Goal: Task Accomplishment & Management: Manage account settings

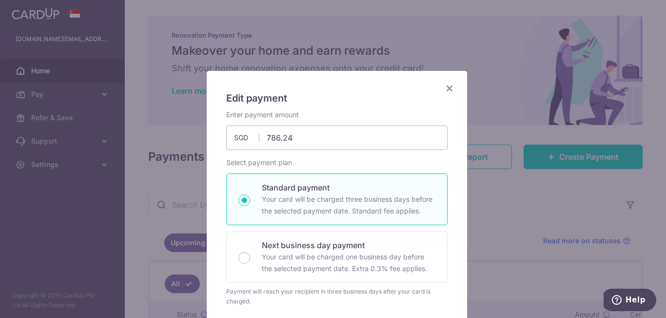
scroll to position [146, 0]
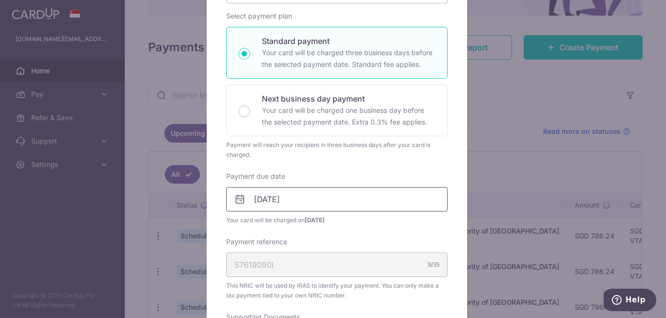
click at [314, 202] on input "18/09/2025" at bounding box center [336, 199] width 221 height 24
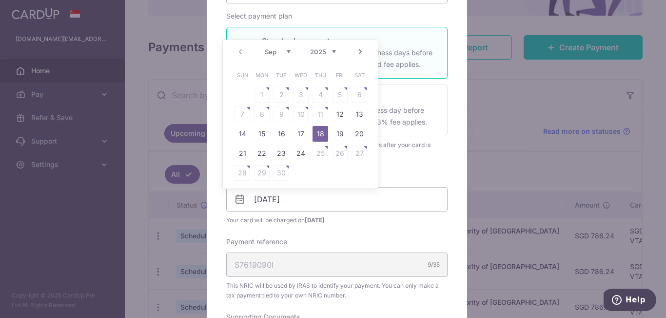
click at [365, 54] on link "Next" at bounding box center [361, 52] width 12 height 12
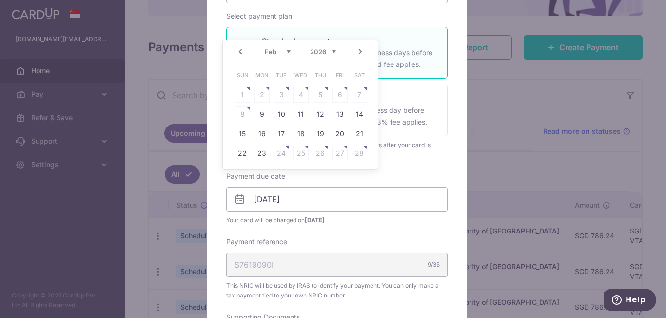
click at [365, 54] on link "Next" at bounding box center [361, 52] width 12 height 12
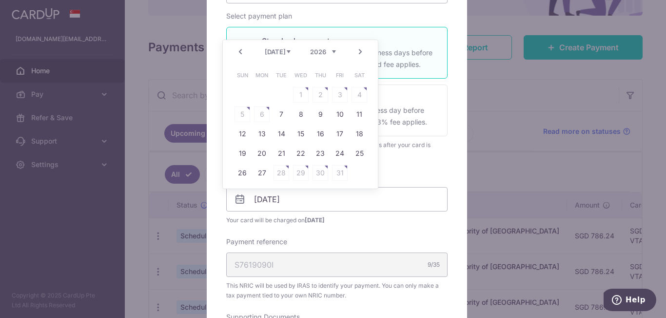
click at [367, 53] on div "Prev Next Jan Feb Mar Apr May Jun Jul Aug Sep Oct Nov Dec 2025 2026" at bounding box center [300, 51] width 155 height 23
click at [362, 50] on link "Next" at bounding box center [361, 52] width 12 height 12
click at [243, 52] on link "Prev" at bounding box center [241, 52] width 12 height 12
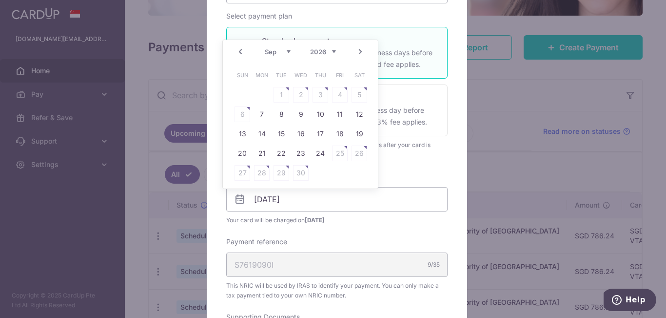
click at [242, 53] on link "Prev" at bounding box center [241, 52] width 12 height 12
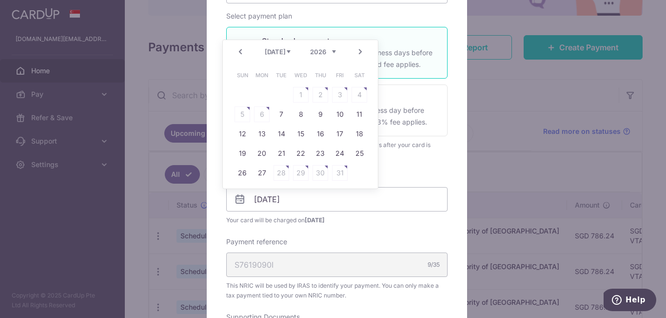
click at [242, 53] on link "Prev" at bounding box center [241, 52] width 12 height 12
click at [361, 52] on link "Next" at bounding box center [361, 52] width 12 height 12
click at [241, 53] on link "Prev" at bounding box center [241, 52] width 12 height 12
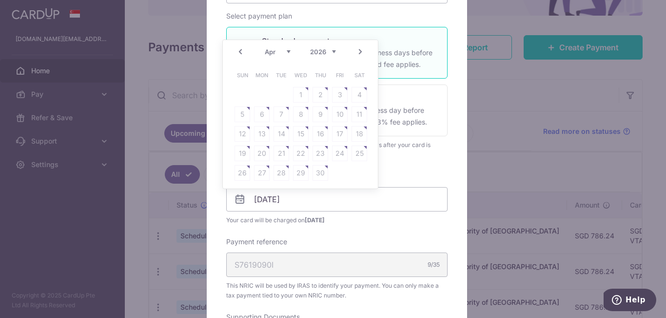
click at [241, 53] on link "Prev" at bounding box center [241, 52] width 12 height 12
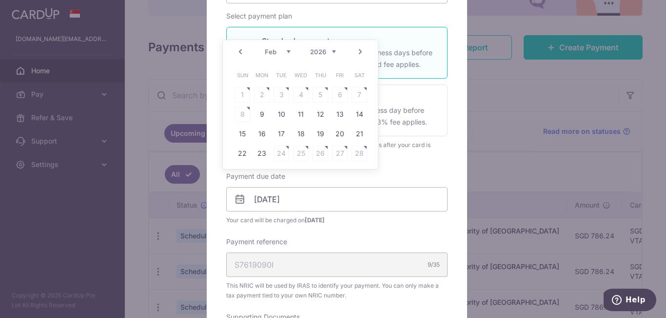
click at [364, 54] on link "Next" at bounding box center [361, 52] width 12 height 12
click at [364, 53] on link "Next" at bounding box center [361, 52] width 12 height 12
click at [363, 53] on link "Next" at bounding box center [361, 52] width 12 height 12
click at [363, 52] on link "Next" at bounding box center [361, 52] width 12 height 12
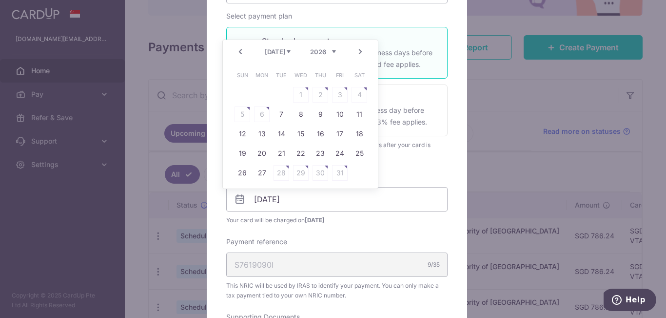
click at [363, 52] on link "Next" at bounding box center [361, 52] width 12 height 12
click at [242, 52] on link "Prev" at bounding box center [241, 52] width 12 height 12
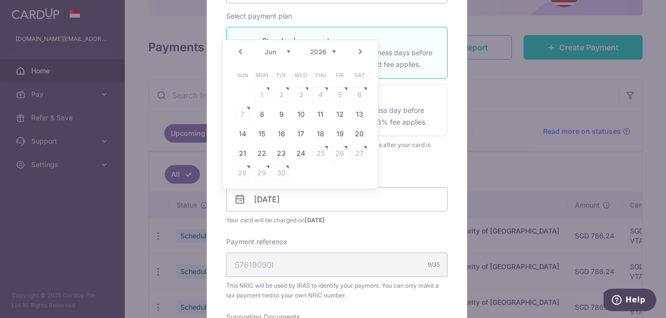
click at [242, 52] on link "Prev" at bounding box center [241, 52] width 12 height 12
click at [242, 51] on link "Prev" at bounding box center [241, 52] width 12 height 12
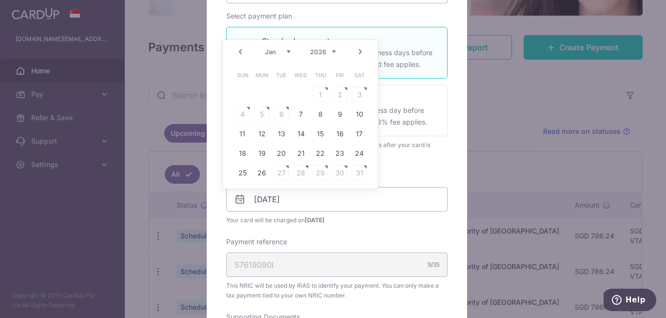
click at [238, 48] on link "Prev" at bounding box center [241, 52] width 12 height 12
click at [238, 49] on link "Prev" at bounding box center [241, 52] width 12 height 12
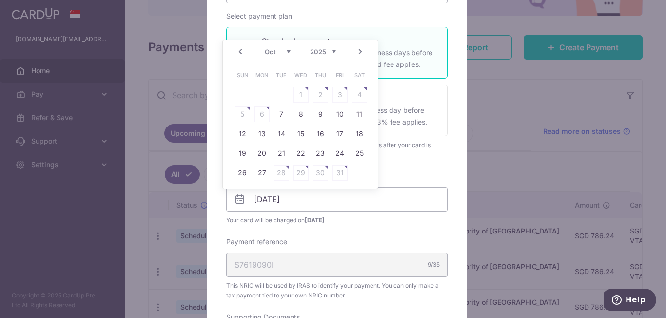
click at [238, 49] on link "Prev" at bounding box center [241, 52] width 12 height 12
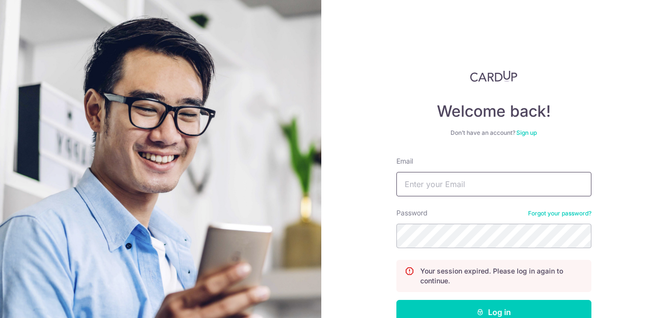
click at [487, 183] on input "Email" at bounding box center [494, 184] width 195 height 24
type input "[DOMAIN_NAME][EMAIL_ADDRESS][DOMAIN_NAME]"
click at [397, 300] on button "Log in" at bounding box center [494, 312] width 195 height 24
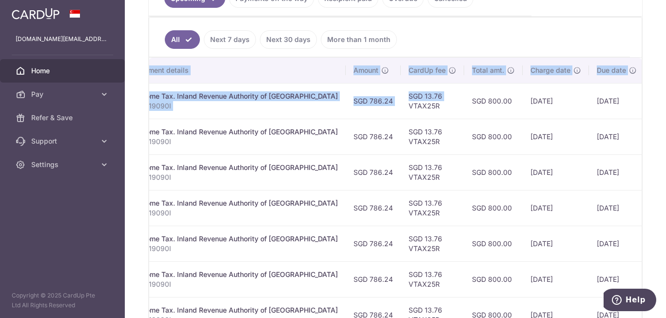
scroll to position [0, 263]
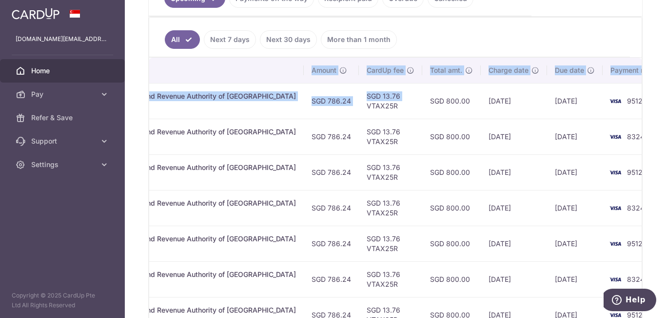
drag, startPoint x: 588, startPoint y: 112, endPoint x: 654, endPoint y: 111, distance: 65.9
click at [654, 111] on div "× Pause Schedule Pause all future payments in this series Pause just this one p…" at bounding box center [396, 159] width 542 height 318
drag, startPoint x: 616, startPoint y: 112, endPoint x: 635, endPoint y: 100, distance: 22.3
click at [617, 111] on td "9512" at bounding box center [640, 101] width 74 height 36
click at [487, 111] on td "[DATE]" at bounding box center [514, 101] width 66 height 36
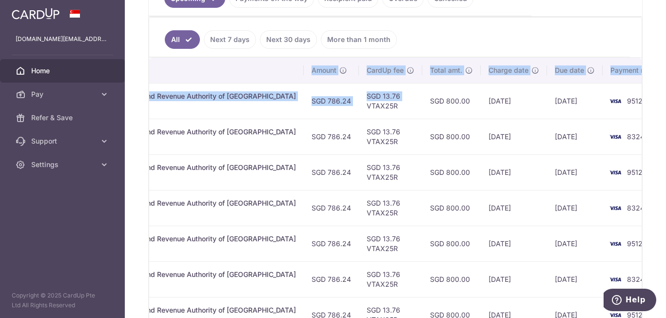
click at [487, 111] on td "[DATE]" at bounding box center [514, 101] width 66 height 36
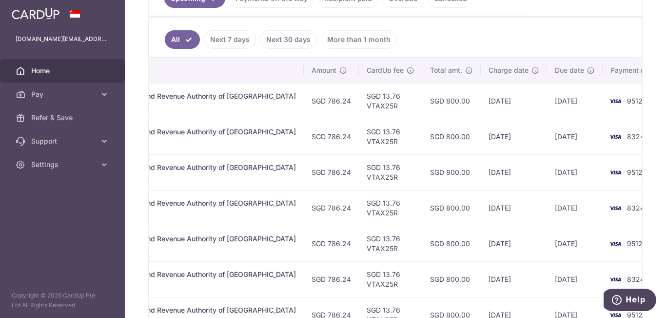
click at [636, 105] on td "9512" at bounding box center [640, 101] width 74 height 36
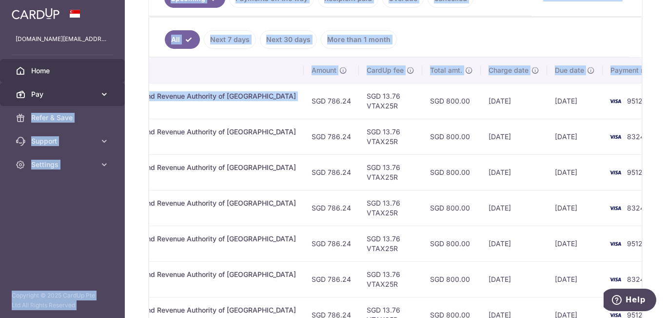
drag, startPoint x: 195, startPoint y: 106, endPoint x: 106, endPoint y: 101, distance: 89.0
click at [73, 103] on main "[DOMAIN_NAME][EMAIL_ADDRESS][DOMAIN_NAME] Home Pay Payments Recipients Cards Re…" at bounding box center [333, 159] width 666 height 318
click at [198, 94] on div "Income Tax. Inland Revenue Authority of [GEOGRAPHIC_DATA]" at bounding box center [195, 96] width 202 height 10
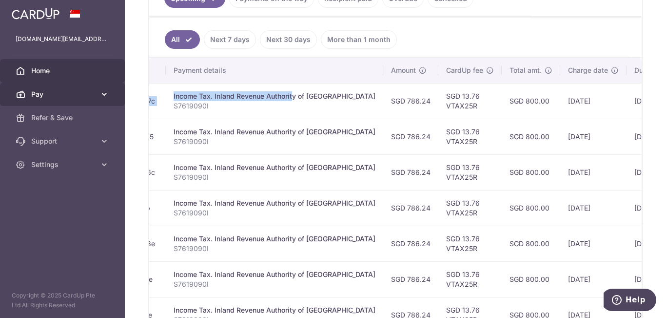
scroll to position [0, 0]
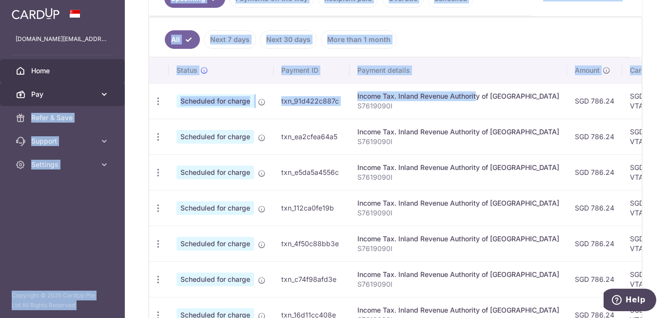
drag, startPoint x: 184, startPoint y: 93, endPoint x: 121, endPoint y: 98, distance: 62.6
click at [121, 98] on main "[DOMAIN_NAME][EMAIL_ADDRESS][DOMAIN_NAME] Home Pay Payments Recipients Cards Re…" at bounding box center [333, 159] width 666 height 318
click at [162, 100] on icon "button" at bounding box center [158, 101] width 10 height 10
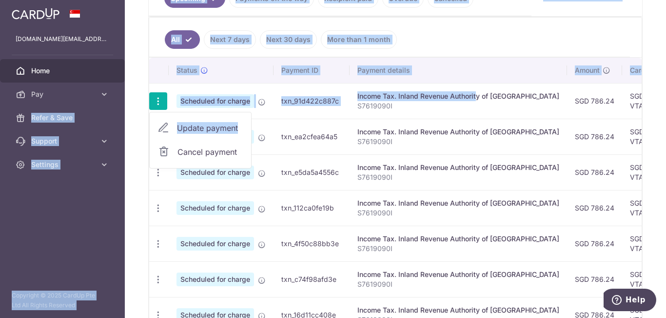
click at [215, 129] on span "Update payment" at bounding box center [210, 128] width 66 height 12
radio input "true"
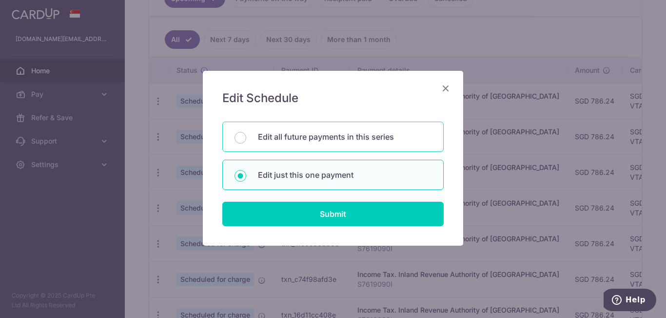
click at [339, 140] on p "Edit all future payments in this series" at bounding box center [345, 137] width 174 height 12
click at [246, 140] on input "Edit all future payments in this series" at bounding box center [241, 138] width 12 height 12
radio input "true"
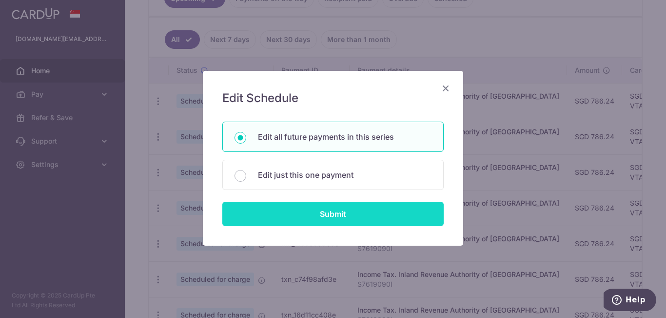
click at [353, 216] on input "Submit" at bounding box center [332, 213] width 221 height 24
radio input "true"
type input "786.24"
type input "S7619090I"
click at [353, 216] on input "Submit" at bounding box center [332, 213] width 221 height 24
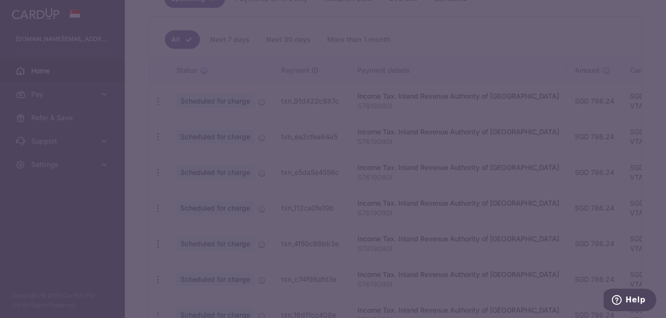
radio input "true"
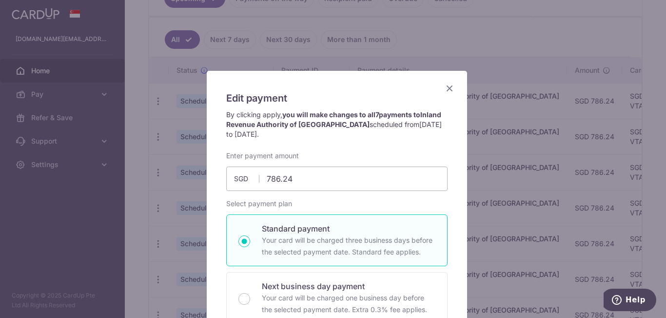
click at [446, 86] on icon "Close" at bounding box center [450, 88] width 12 height 12
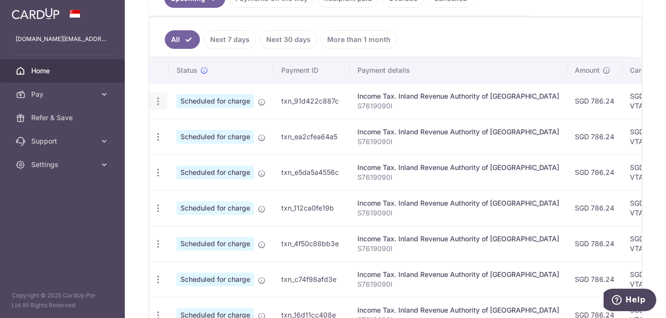
click at [162, 100] on icon "button" at bounding box center [158, 101] width 10 height 10
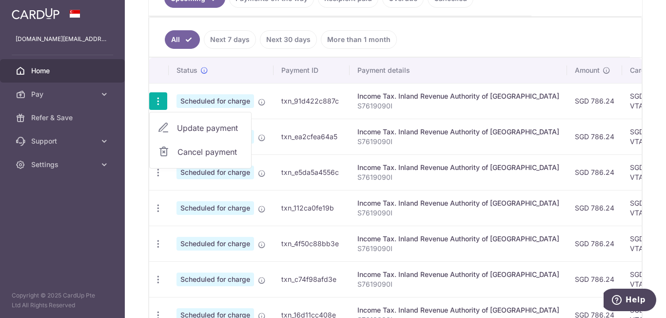
click at [203, 132] on span "Update payment" at bounding box center [210, 128] width 66 height 12
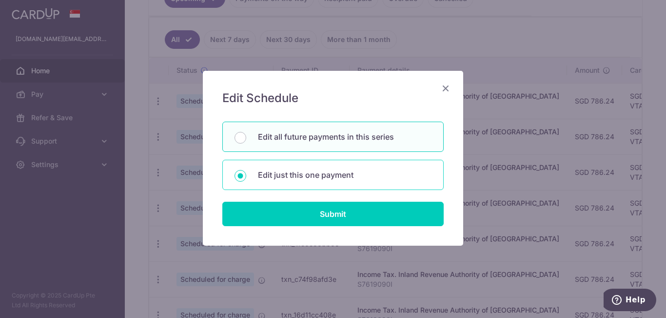
click at [302, 174] on p "Edit just this one payment" at bounding box center [345, 175] width 174 height 12
click at [246, 174] on input "Edit just this one payment" at bounding box center [241, 176] width 12 height 12
radio input "true"
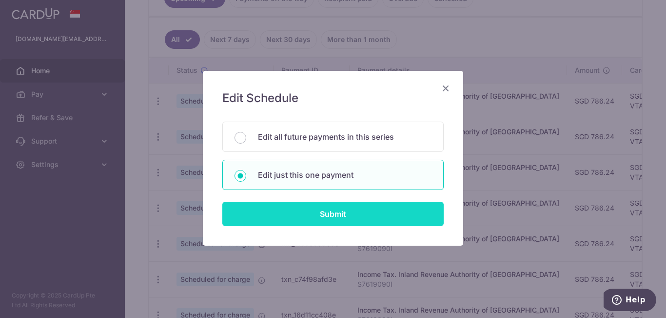
click at [333, 219] on input "Submit" at bounding box center [332, 213] width 221 height 24
radio input "true"
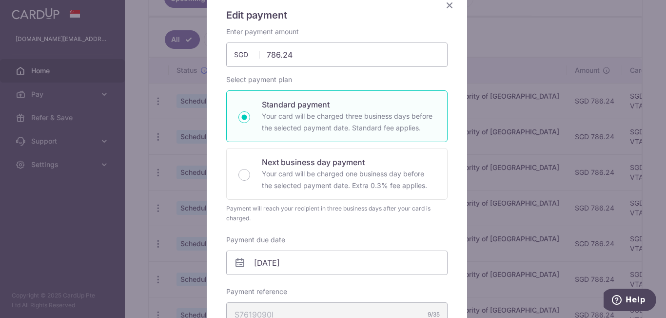
scroll to position [98, 0]
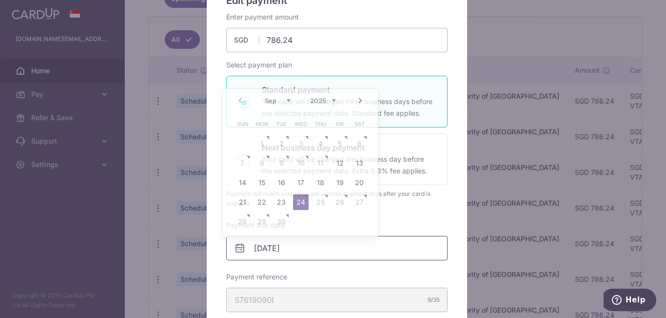
click at [301, 245] on input "[DATE]" at bounding box center [336, 248] width 221 height 24
click at [264, 184] on link "15" at bounding box center [262, 183] width 16 height 16
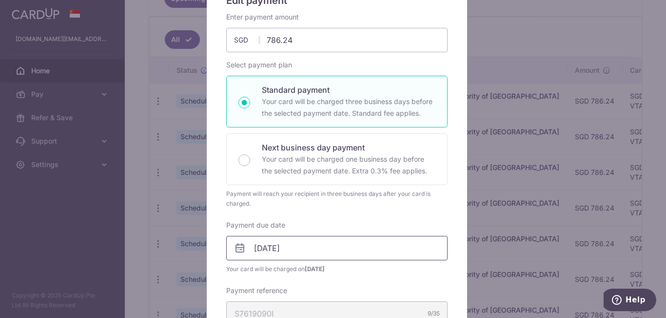
click at [327, 249] on input "15/09/2025" at bounding box center [336, 248] width 221 height 24
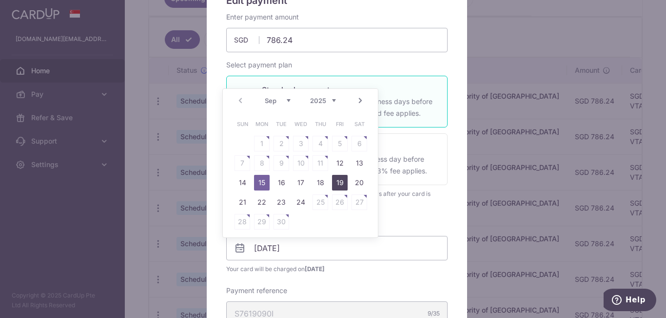
click at [344, 179] on link "19" at bounding box center [340, 183] width 16 height 16
type input "[DATE]"
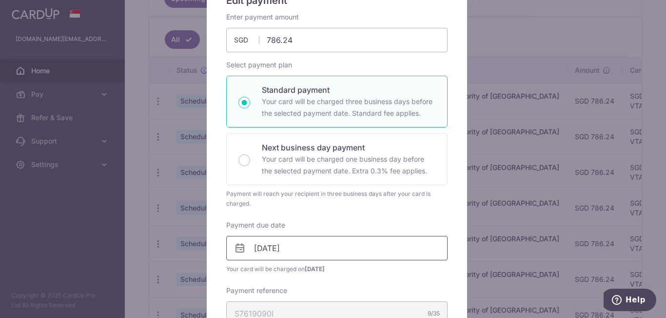
click at [325, 247] on input "[DATE]" at bounding box center [336, 248] width 221 height 24
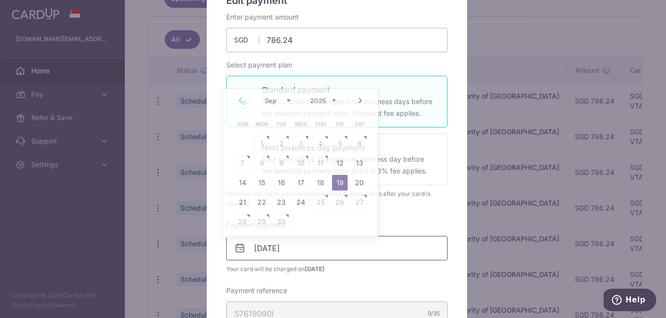
click at [325, 247] on input "[DATE]" at bounding box center [336, 248] width 221 height 24
click at [398, 212] on div "Enter payment amount 786.24 786.24 SGD To change the payment amount, please can…" at bounding box center [336, 317] width 221 height 611
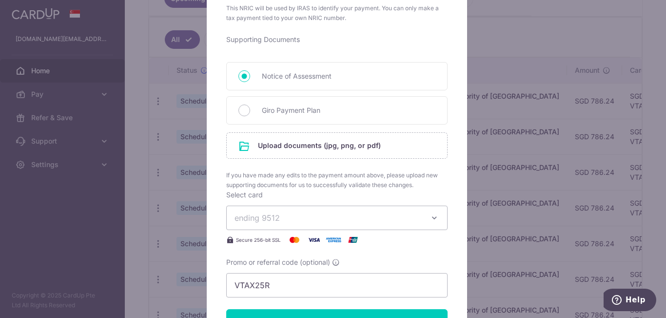
scroll to position [439, 0]
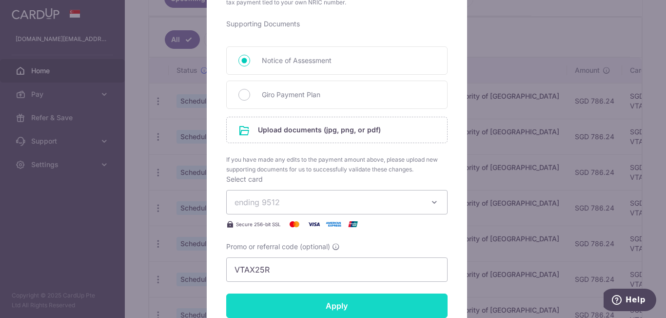
click at [407, 306] on input "Apply" at bounding box center [336, 305] width 221 height 24
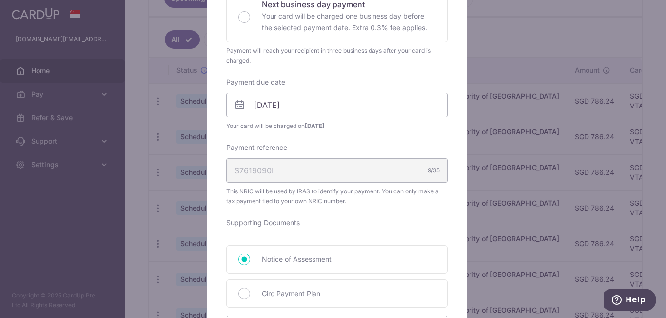
scroll to position [342, 0]
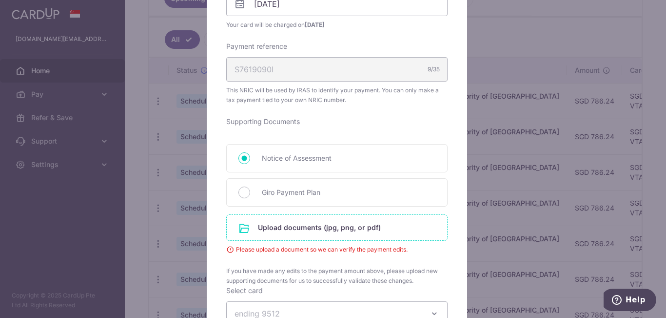
click at [381, 231] on input "file" at bounding box center [337, 227] width 221 height 25
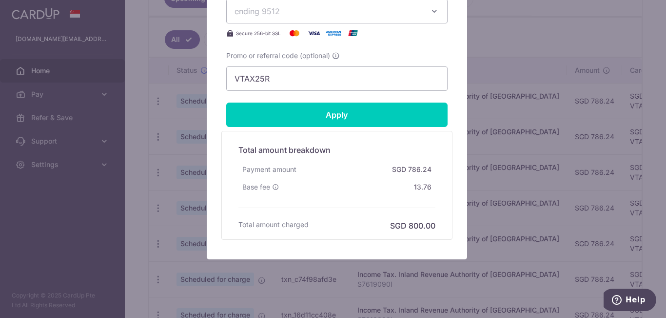
scroll to position [698, 0]
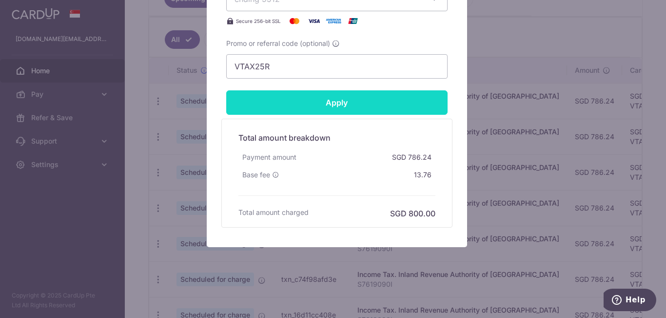
click at [387, 106] on input "Apply" at bounding box center [336, 102] width 221 height 24
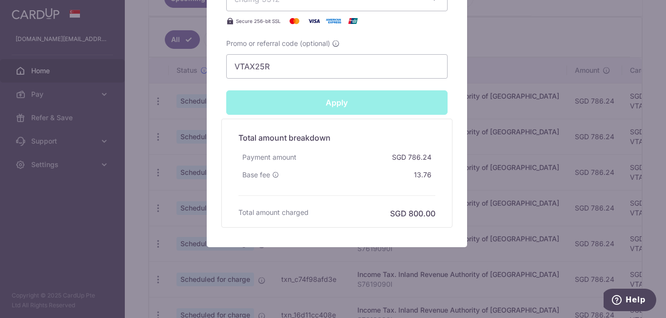
type input "Successfully Applied"
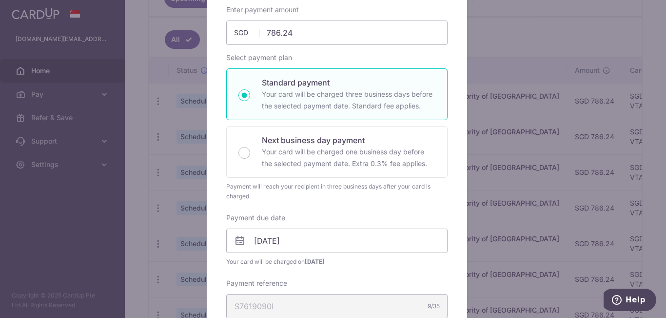
scroll to position [49, 0]
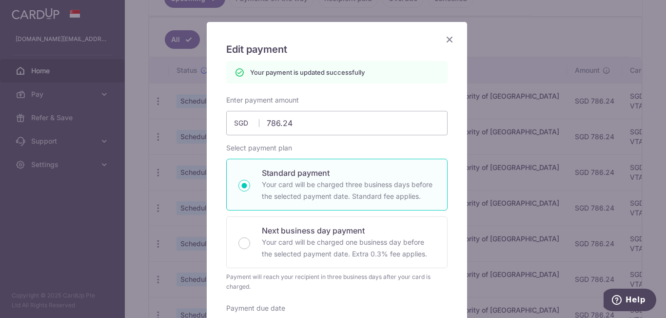
click at [445, 41] on icon "Close" at bounding box center [450, 39] width 12 height 12
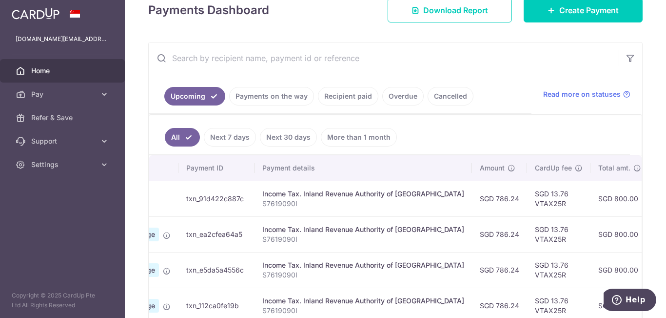
scroll to position [0, 263]
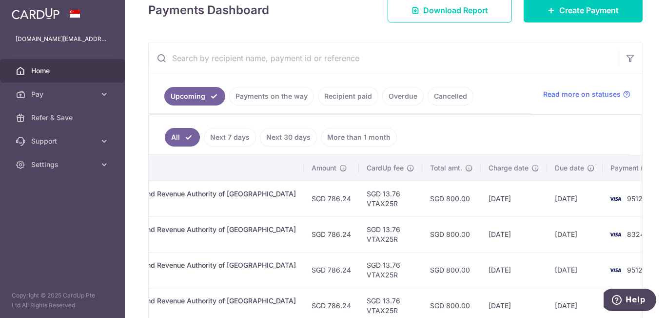
drag, startPoint x: 615, startPoint y: 198, endPoint x: 653, endPoint y: 195, distance: 38.2
click at [653, 195] on div "× Pause Schedule Pause all future payments in this series Pause just this one p…" at bounding box center [396, 159] width 542 height 318
click at [624, 197] on td "9512" at bounding box center [640, 199] width 74 height 36
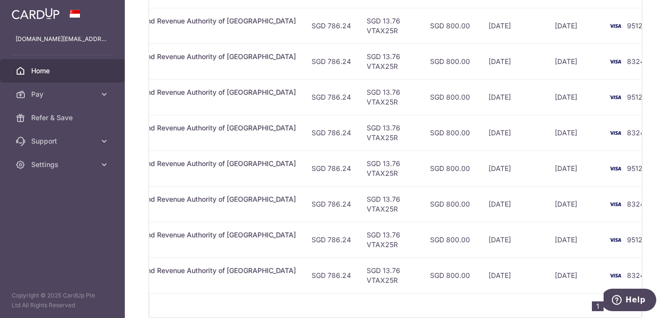
scroll to position [439, 0]
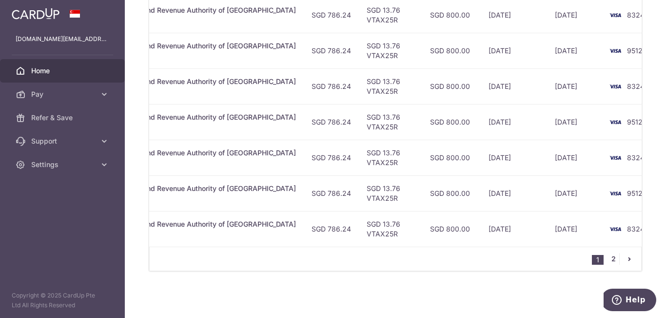
click at [610, 261] on link "2" at bounding box center [614, 259] width 12 height 12
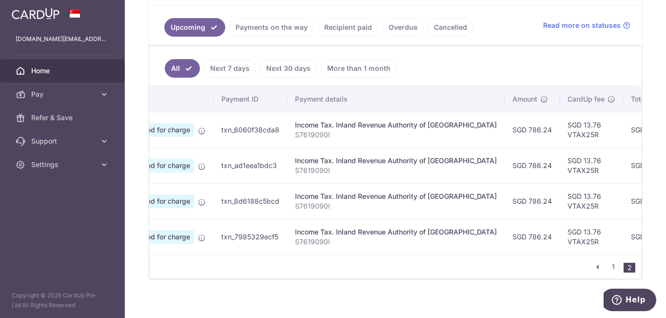
scroll to position [0, 35]
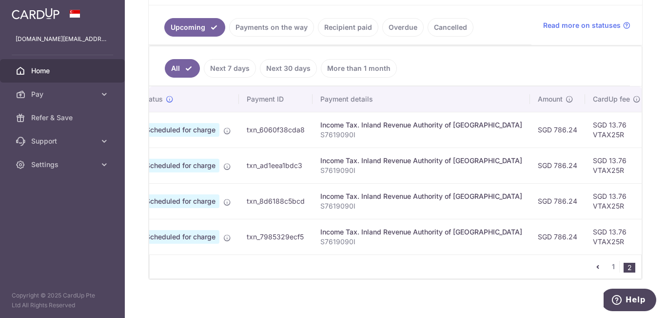
click at [615, 270] on li "1" at bounding box center [614, 267] width 12 height 12
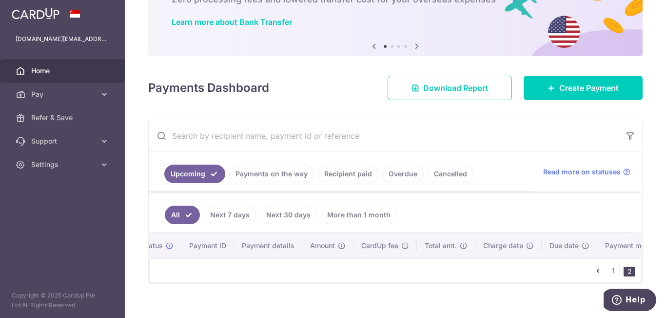
scroll to position [85, 0]
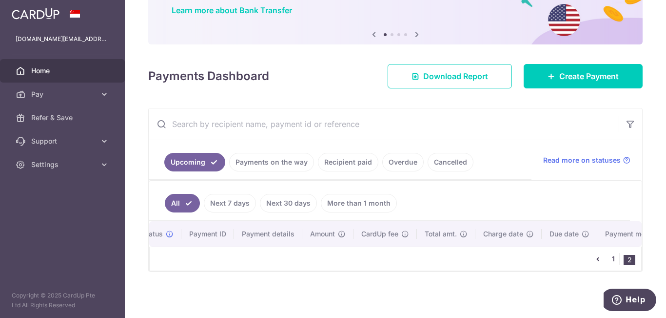
click at [611, 256] on link "1" at bounding box center [614, 259] width 12 height 12
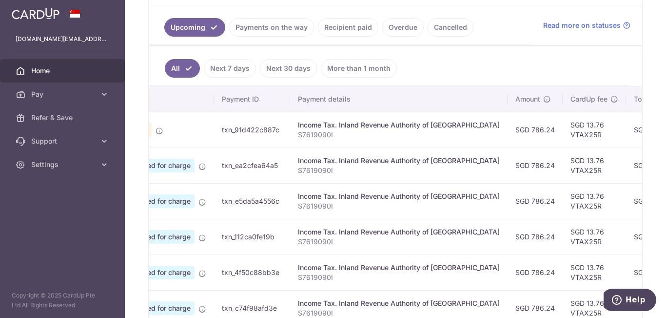
scroll to position [0, 263]
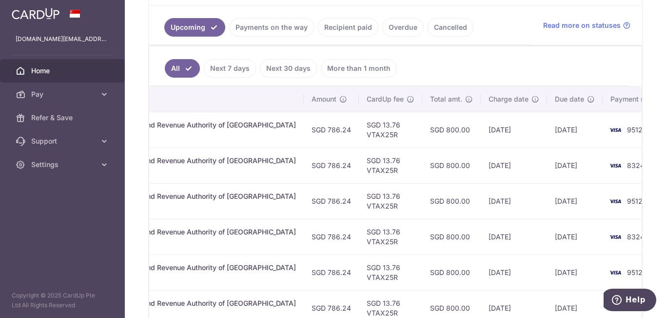
drag, startPoint x: 616, startPoint y: 163, endPoint x: 653, endPoint y: 167, distance: 37.3
click at [653, 167] on div "× Pause Schedule Pause all future payments in this series Pause just this one p…" at bounding box center [396, 159] width 542 height 318
click at [610, 169] on td "8324" at bounding box center [640, 165] width 74 height 36
drag, startPoint x: 422, startPoint y: 207, endPoint x: 419, endPoint y: 203, distance: 5.5
click at [422, 205] on td "SGD 800.00" at bounding box center [451, 201] width 59 height 36
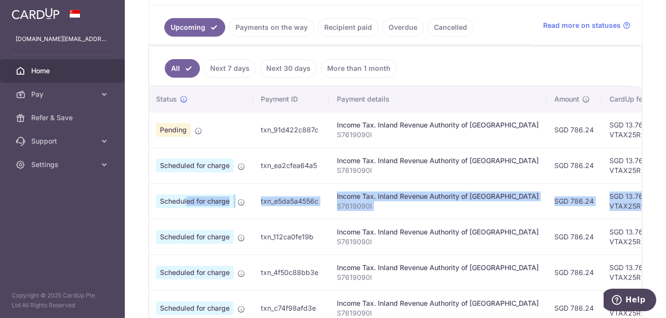
scroll to position [0, 0]
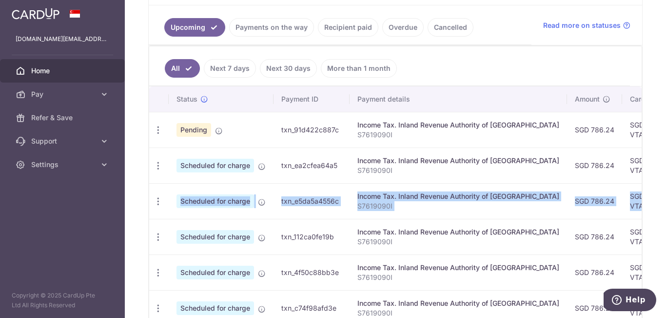
drag, startPoint x: 384, startPoint y: 201, endPoint x: 155, endPoint y: 201, distance: 229.3
click at [155, 201] on tr "Update payment Cancel payment Scheduled for charge txn_e5da5a4556c Income Tax. …" at bounding box center [544, 201] width 791 height 36
click at [161, 201] on icon "button" at bounding box center [158, 201] width 10 height 10
click at [192, 228] on span "Update payment" at bounding box center [210, 228] width 66 height 12
radio input "true"
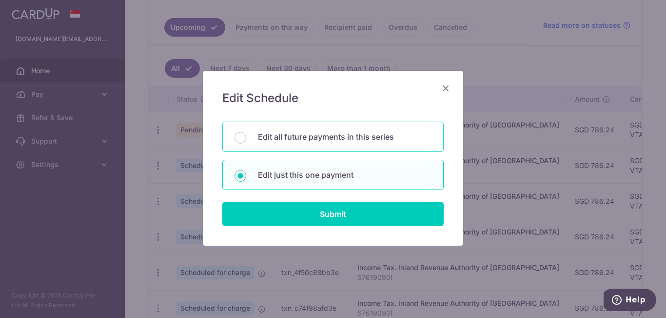
click at [288, 141] on p "Edit all future payments in this series" at bounding box center [345, 137] width 174 height 12
click at [246, 141] on input "Edit all future payments in this series" at bounding box center [241, 138] width 12 height 12
radio input "true"
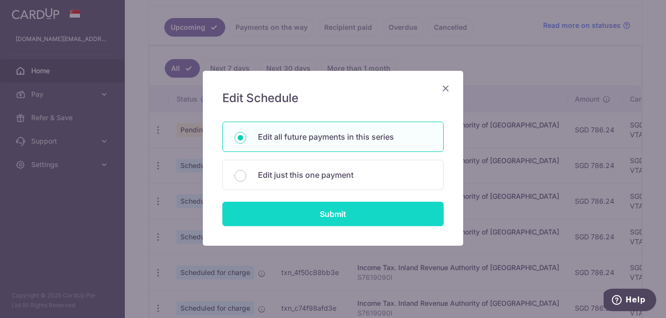
click at [336, 213] on input "Submit" at bounding box center [332, 213] width 221 height 24
radio input "true"
type input "786.24"
type input "S7619090I"
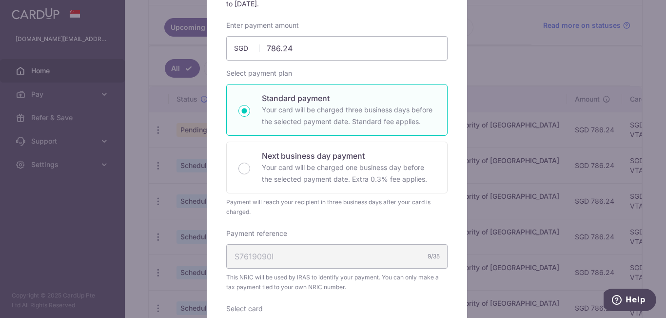
scroll to position [146, 0]
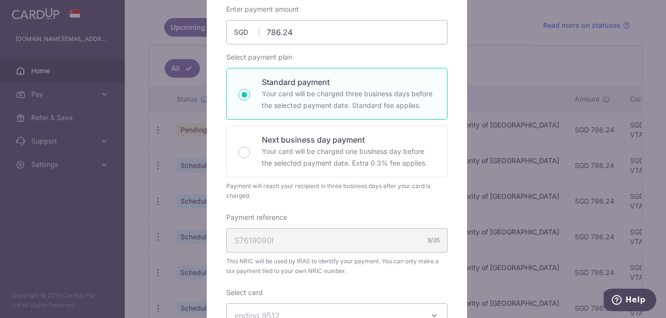
click at [387, 102] on p "Your card will be charged three business days before the selected payment date.…" at bounding box center [349, 99] width 174 height 23
click at [250, 101] on input "Standard payment Your card will be charged three business days before the selec…" at bounding box center [245, 95] width 12 height 12
radio input "true"
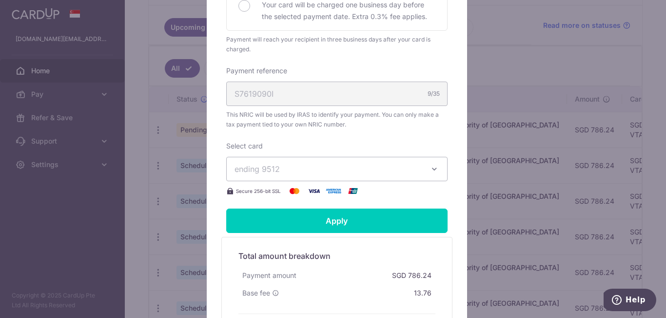
scroll to position [342, 0]
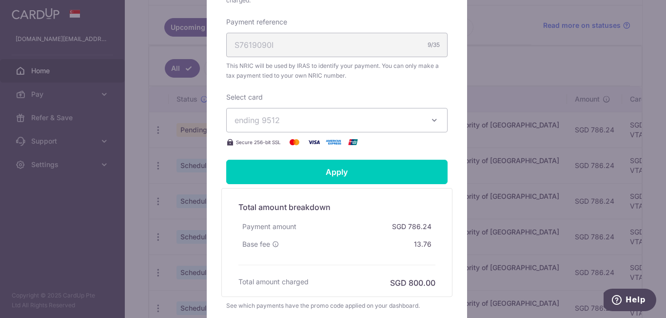
click at [431, 119] on icon "button" at bounding box center [435, 120] width 10 height 10
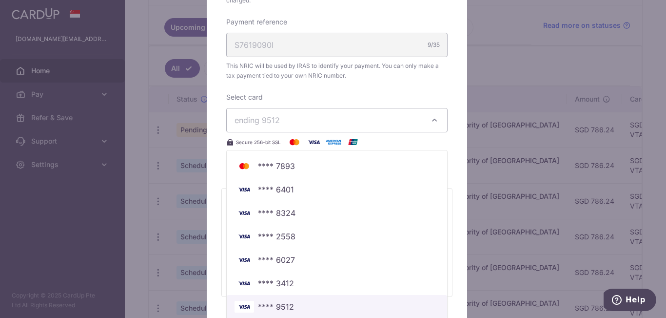
click at [280, 301] on span "**** 9512" at bounding box center [276, 307] width 36 height 12
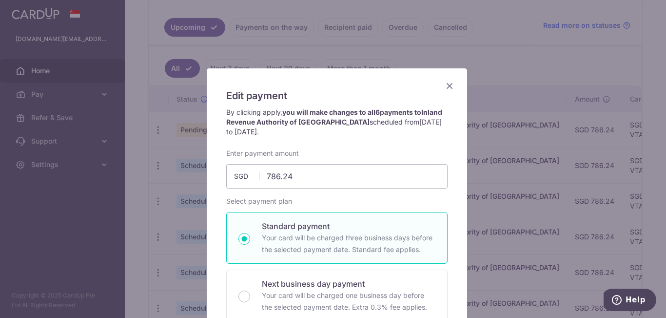
scroll to position [0, 0]
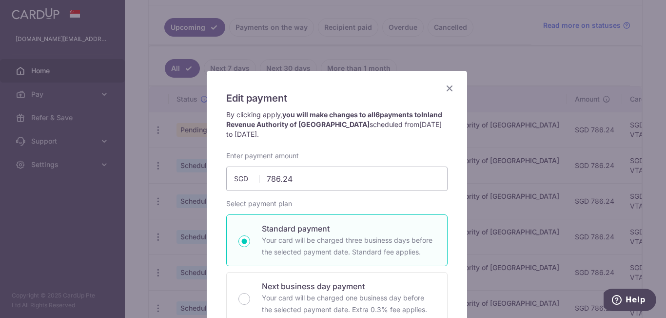
click at [445, 88] on icon "Close" at bounding box center [450, 88] width 12 height 12
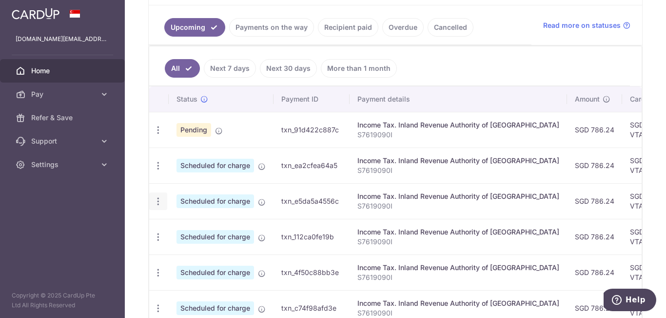
click at [159, 201] on icon "button" at bounding box center [158, 201] width 10 height 10
click at [196, 228] on span "Update payment" at bounding box center [210, 228] width 66 height 12
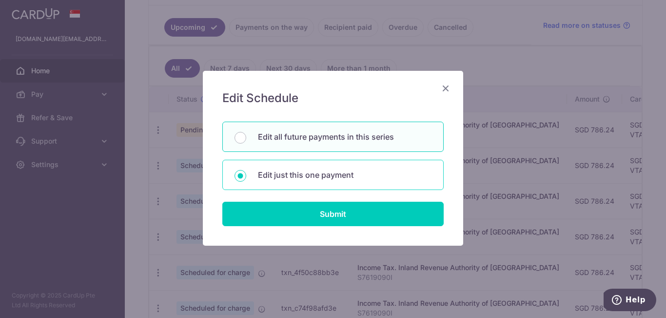
click at [286, 180] on p "Edit just this one payment" at bounding box center [345, 175] width 174 height 12
click at [246, 180] on input "Edit just this one payment" at bounding box center [241, 176] width 12 height 12
radio input "true"
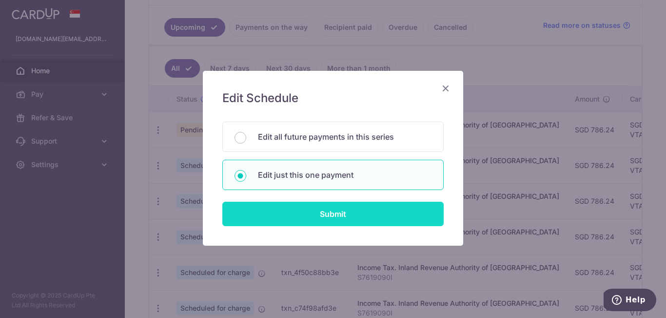
click at [309, 211] on input "Submit" at bounding box center [332, 213] width 221 height 24
radio input "true"
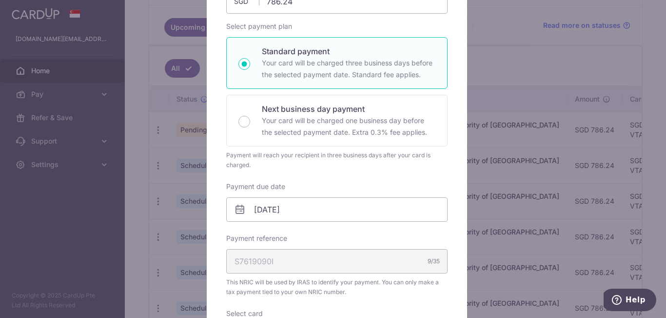
scroll to position [146, 0]
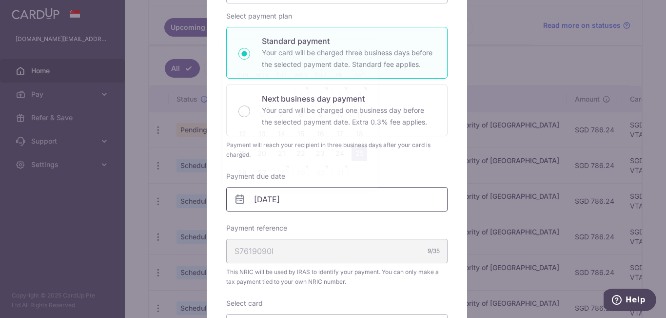
click at [317, 200] on input "[DATE]" at bounding box center [336, 199] width 221 height 24
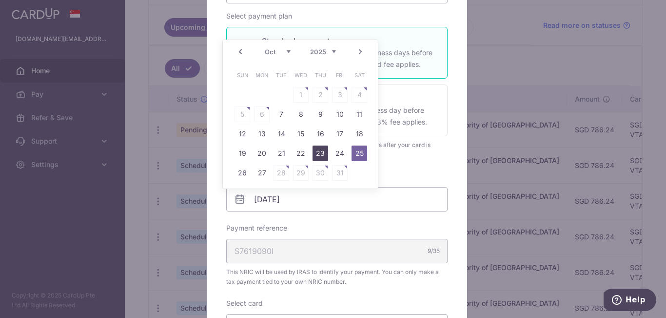
click at [317, 157] on link "23" at bounding box center [321, 153] width 16 height 16
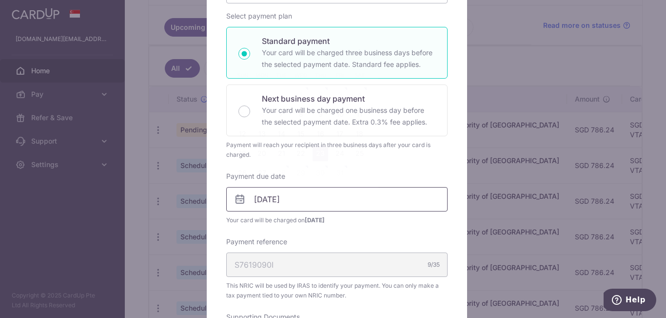
click at [317, 199] on input "23/10/2025" at bounding box center [336, 199] width 221 height 24
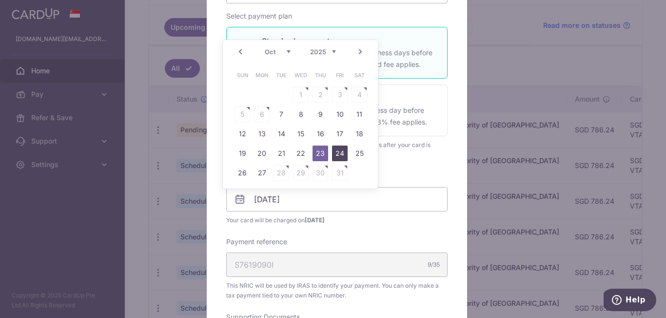
click at [337, 152] on link "24" at bounding box center [340, 153] width 16 height 16
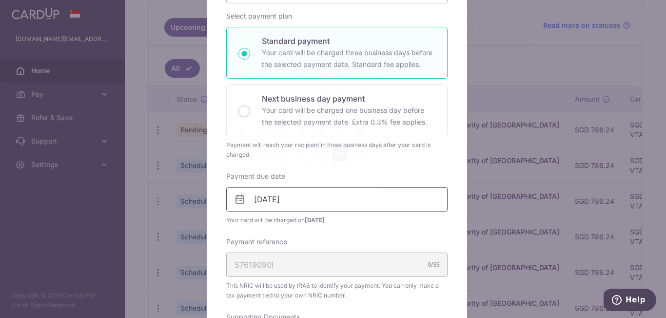
click at [321, 201] on input "24/10/2025" at bounding box center [336, 199] width 221 height 24
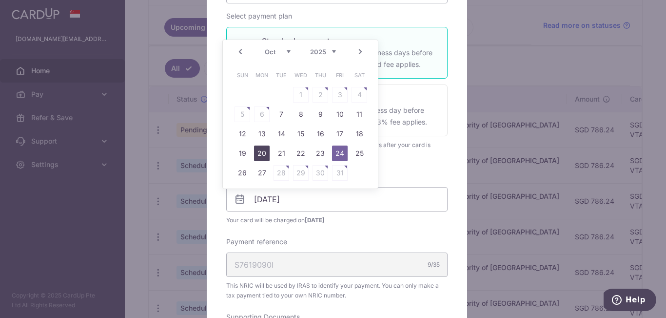
click at [265, 157] on link "20" at bounding box center [262, 153] width 16 height 16
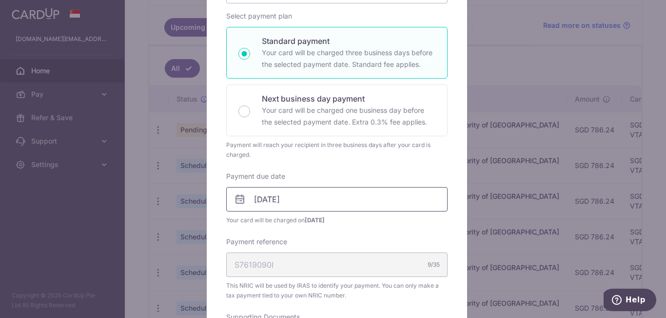
click at [314, 195] on input "20/10/2025" at bounding box center [336, 199] width 221 height 24
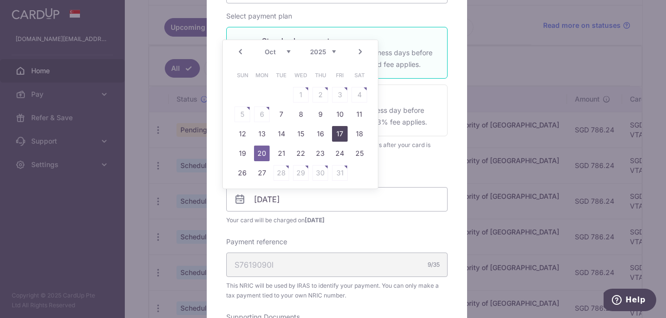
click at [342, 136] on link "17" at bounding box center [340, 134] width 16 height 16
type input "[DATE]"
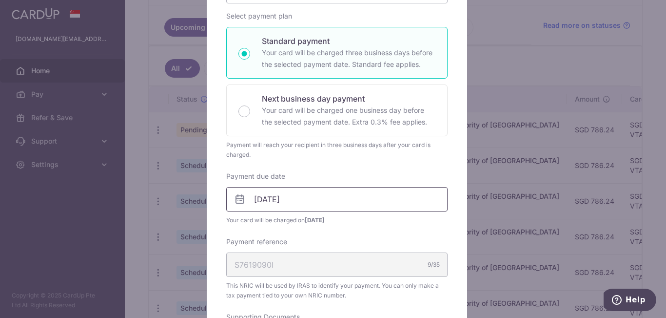
click at [339, 194] on input "[DATE]" at bounding box center [336, 199] width 221 height 24
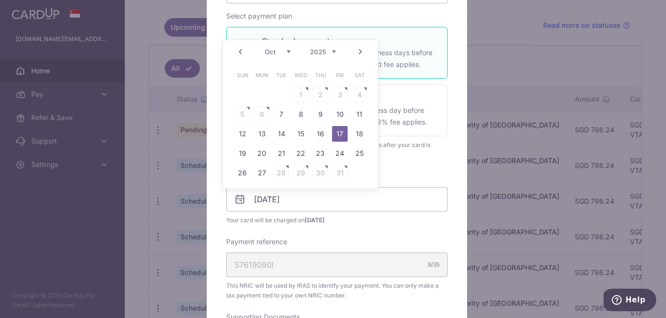
click at [401, 166] on div "Enter payment amount 786.24 786.24 SGD To change the payment amount, please can…" at bounding box center [336, 268] width 221 height 611
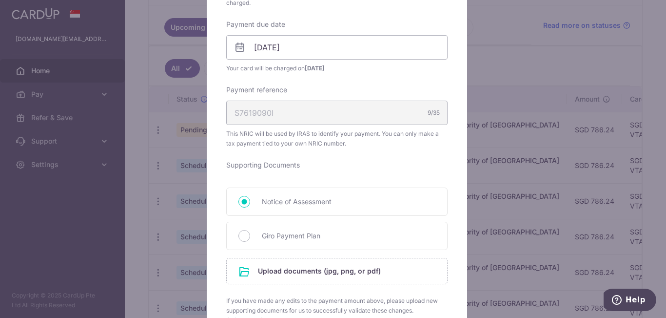
scroll to position [342, 0]
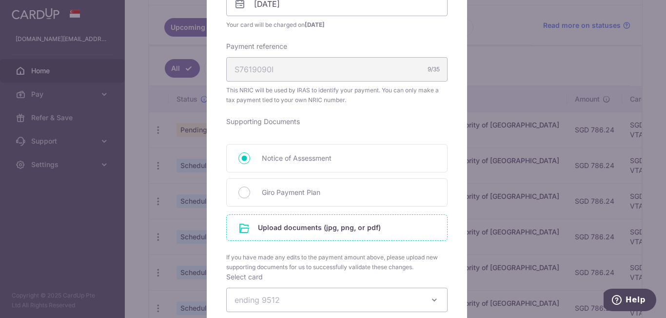
click at [352, 224] on input "file" at bounding box center [337, 227] width 221 height 25
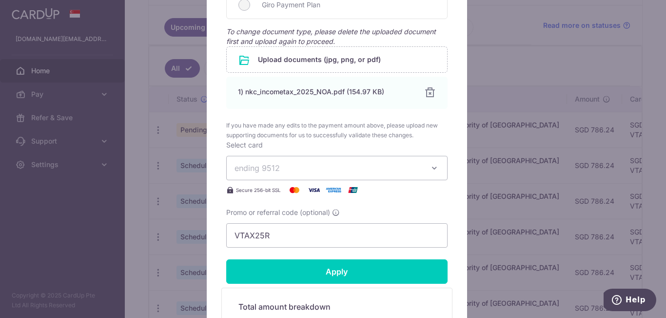
scroll to position [537, 0]
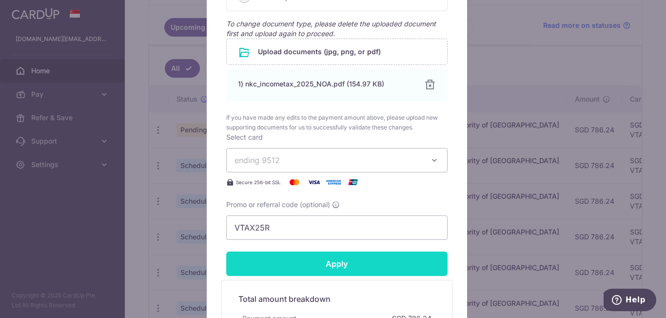
click at [388, 269] on input "Apply" at bounding box center [336, 263] width 221 height 24
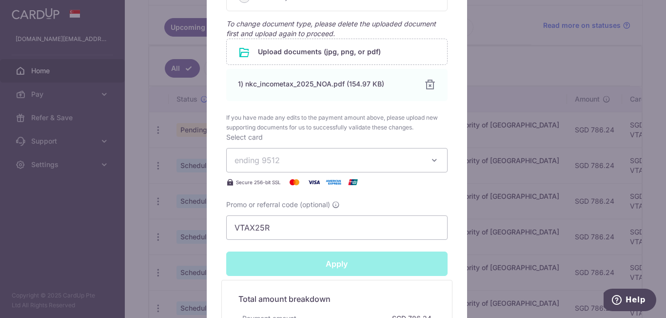
type input "Successfully Applied"
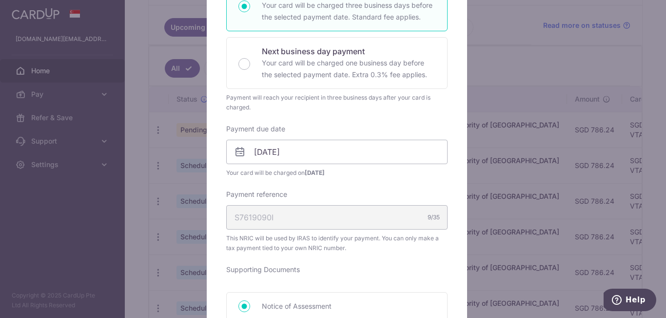
scroll to position [181, 0]
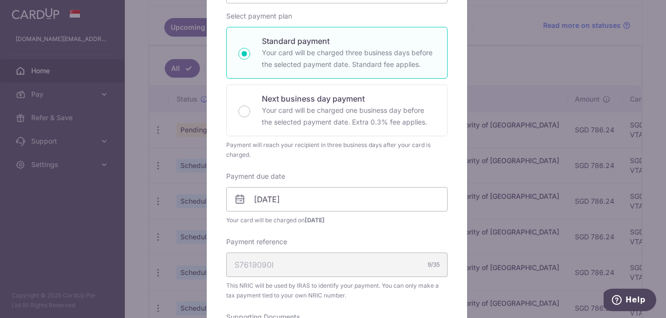
click at [541, 60] on div "Edit payment By clicking apply, you will make changes to all 6 payments to Inla…" at bounding box center [333, 159] width 666 height 318
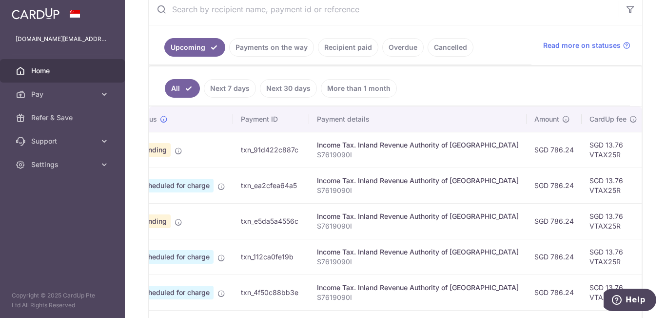
scroll to position [0, 263]
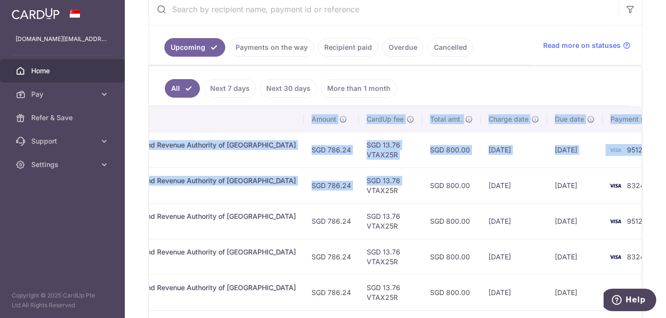
drag, startPoint x: 600, startPoint y: 183, endPoint x: 653, endPoint y: 174, distance: 54.0
click at [653, 174] on div "× Pause Schedule Pause all future payments in this series Pause just this one p…" at bounding box center [396, 159] width 542 height 318
click at [560, 211] on td "[DATE]" at bounding box center [575, 221] width 56 height 36
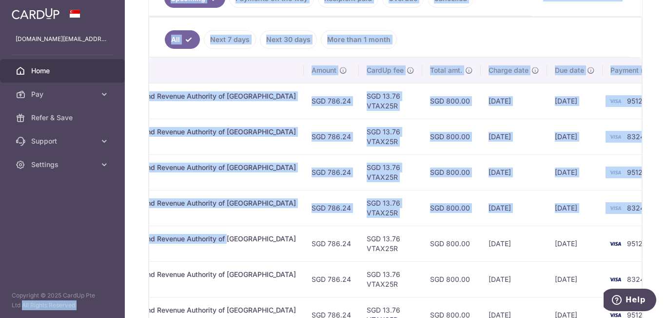
scroll to position [0, 0]
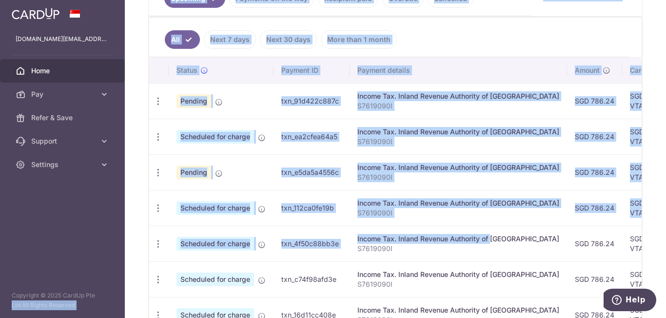
drag, startPoint x: 201, startPoint y: 240, endPoint x: 82, endPoint y: 244, distance: 118.6
click at [82, 244] on main "[DOMAIN_NAME][EMAIL_ADDRESS][DOMAIN_NAME] Home Pay Payments Recipients Cards Re…" at bounding box center [333, 159] width 666 height 318
click at [161, 243] on icon "button" at bounding box center [158, 244] width 10 height 10
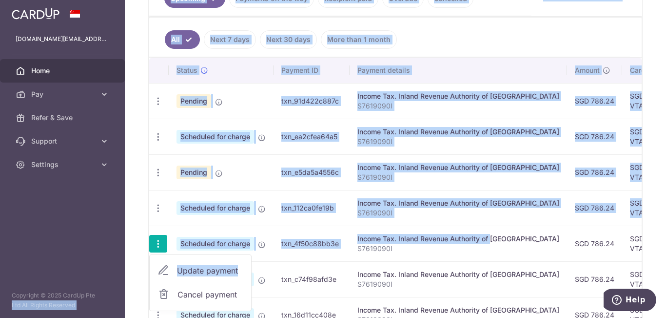
click at [202, 271] on span "Update payment" at bounding box center [210, 270] width 66 height 12
radio input "true"
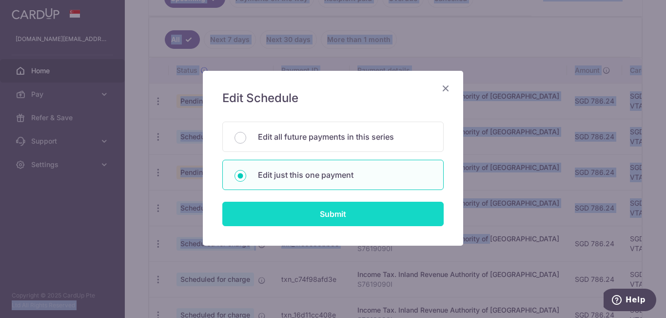
click at [318, 222] on input "Submit" at bounding box center [332, 213] width 221 height 24
radio input "true"
type input "786.24"
type input "[DATE]"
type input "S7619090I"
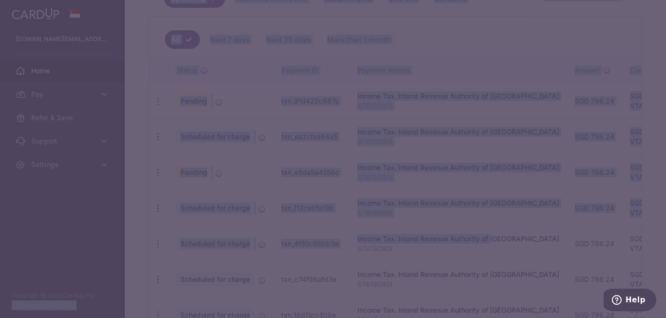
type input "VTAX25R"
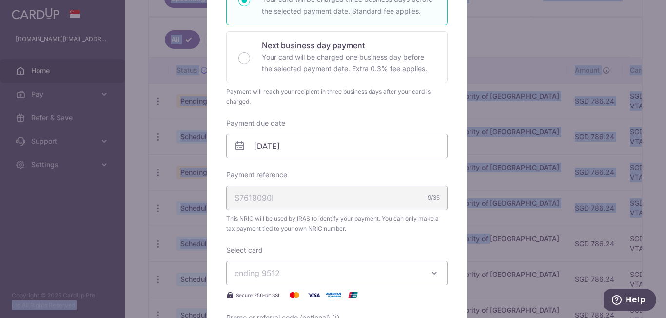
scroll to position [244, 0]
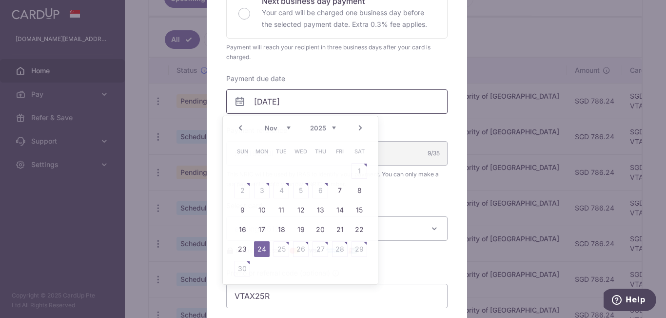
click at [316, 102] on input "[DATE]" at bounding box center [336, 101] width 221 height 24
click at [323, 230] on link "20" at bounding box center [321, 229] width 16 height 16
type input "[DATE]"
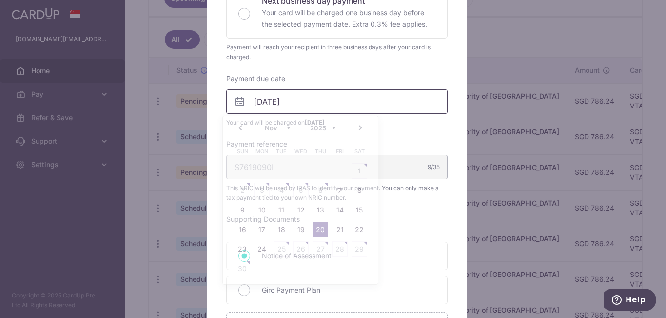
click at [337, 109] on input "[DATE]" at bounding box center [336, 101] width 221 height 24
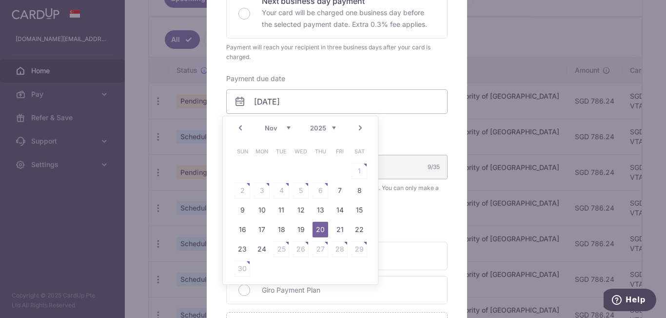
click at [322, 228] on link "20" at bounding box center [321, 229] width 16 height 16
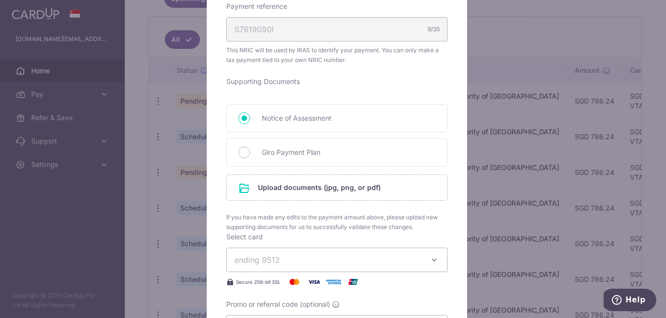
scroll to position [390, 0]
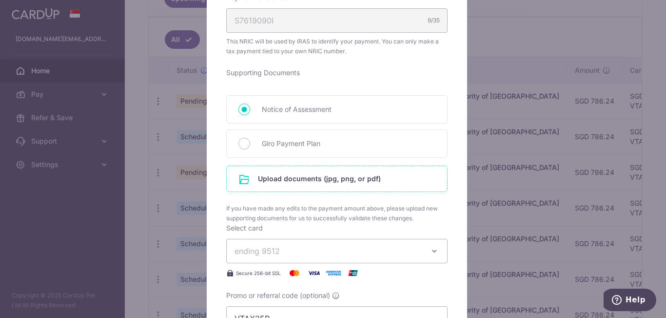
click at [364, 172] on input "file" at bounding box center [337, 178] width 221 height 25
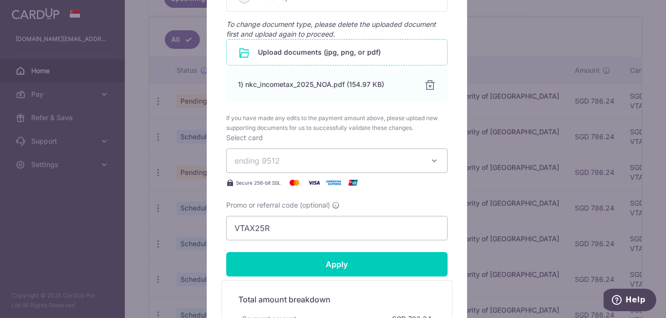
scroll to position [537, 0]
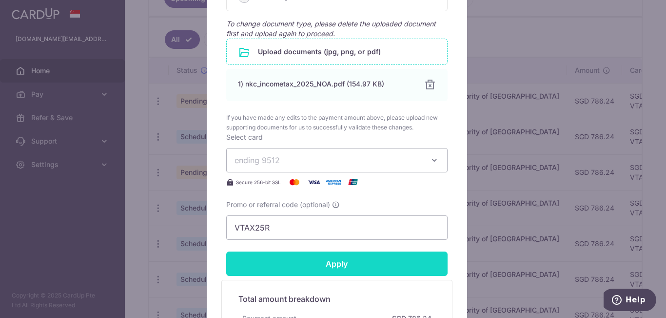
click at [351, 261] on input "Apply" at bounding box center [336, 263] width 221 height 24
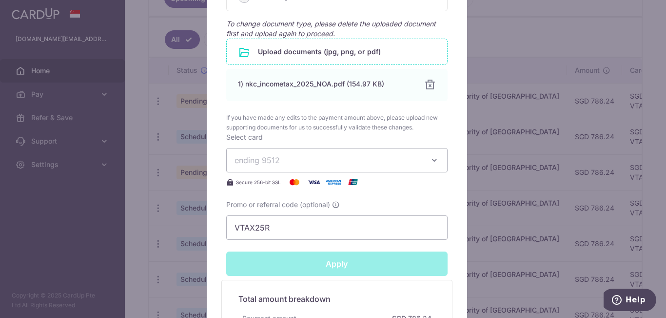
type input "Successfully Applied"
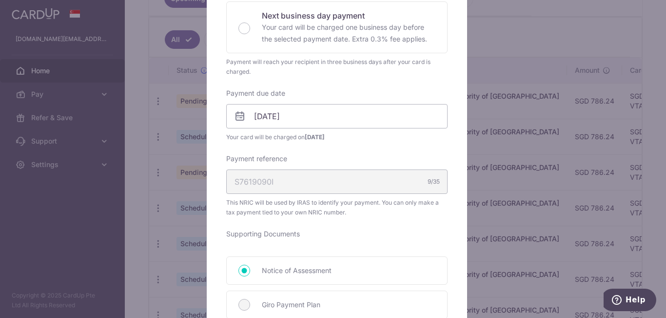
scroll to position [181, 0]
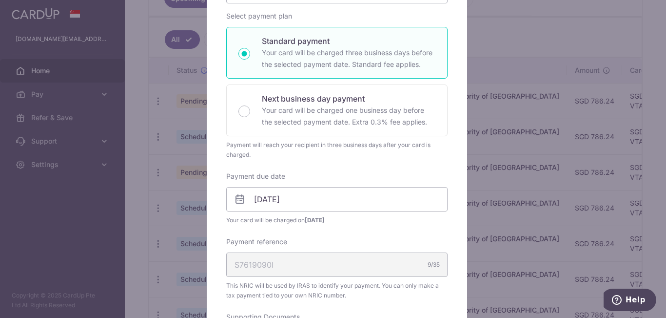
click at [489, 55] on div "Edit payment By clicking apply, you will make changes to all payments to Inland…" at bounding box center [333, 159] width 666 height 318
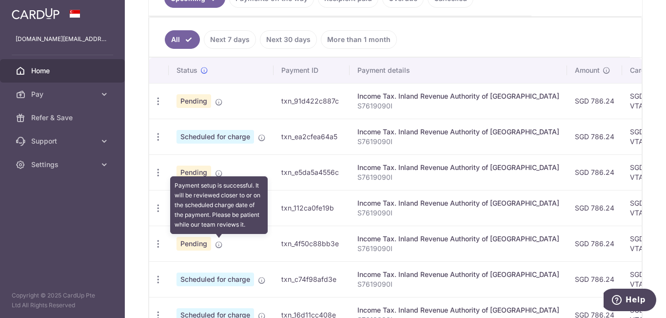
scroll to position [293, 0]
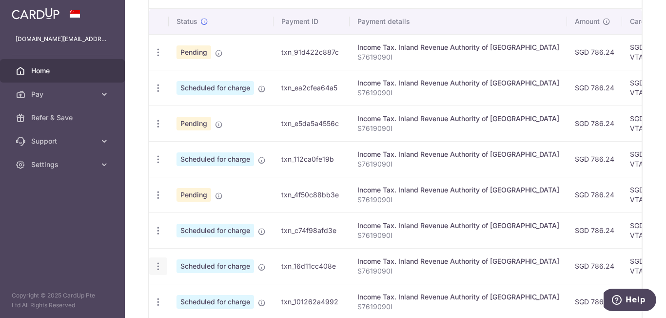
click at [159, 263] on icon "button" at bounding box center [158, 266] width 10 height 10
click at [189, 295] on span "Update payment" at bounding box center [210, 293] width 66 height 12
radio input "true"
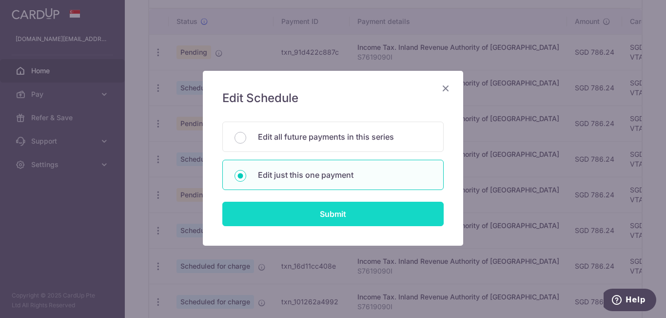
click at [342, 209] on input "Submit" at bounding box center [332, 213] width 221 height 24
radio input "true"
type input "786.24"
type input "[DATE]"
type input "S7619090I"
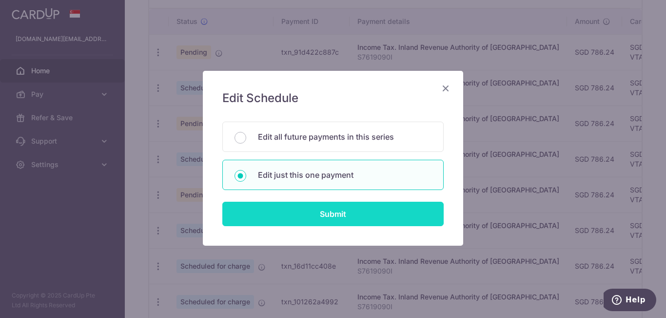
type input "VTAX25R"
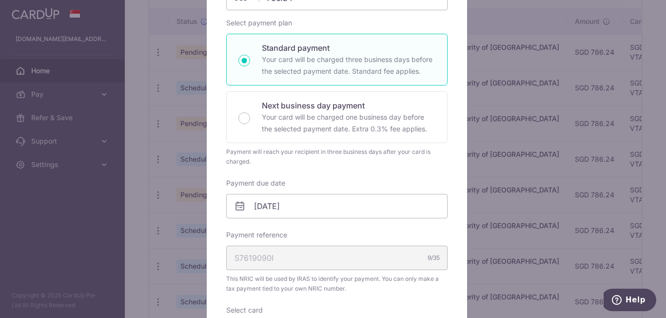
scroll to position [195, 0]
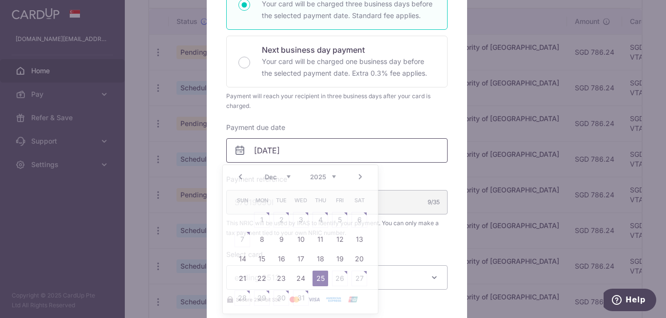
click at [351, 152] on input "[DATE]" at bounding box center [336, 150] width 221 height 24
click at [343, 261] on link "19" at bounding box center [340, 259] width 16 height 16
type input "[DATE]"
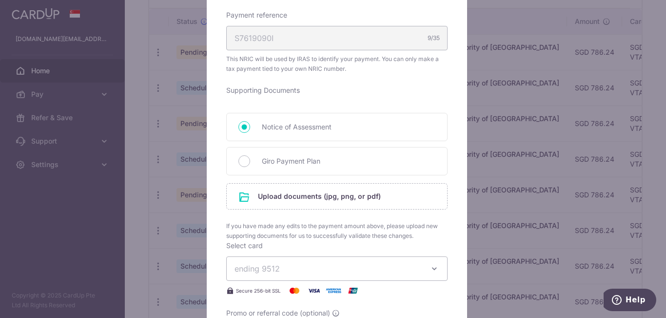
scroll to position [390, 0]
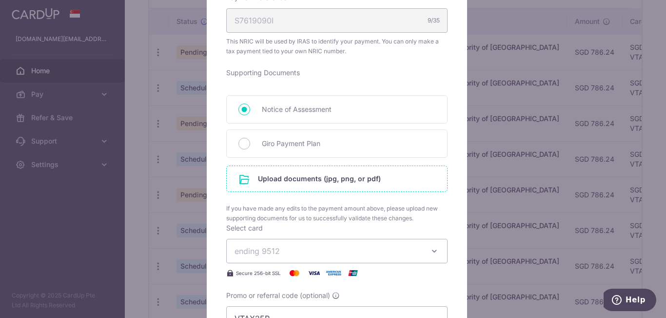
click at [346, 177] on input "file" at bounding box center [337, 178] width 221 height 25
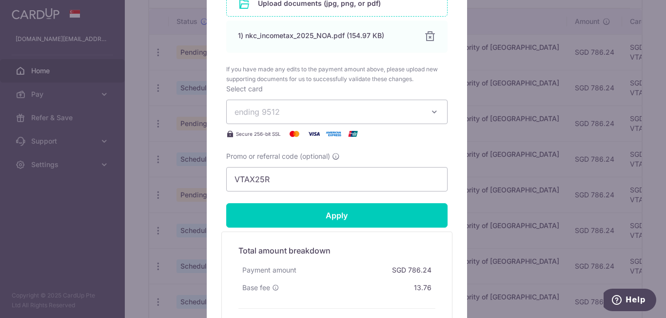
scroll to position [585, 0]
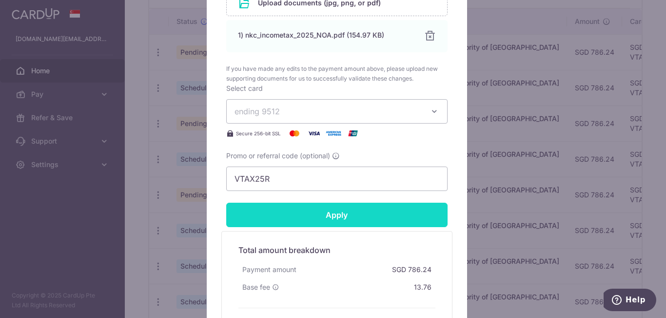
click at [338, 215] on input "Apply" at bounding box center [336, 214] width 221 height 24
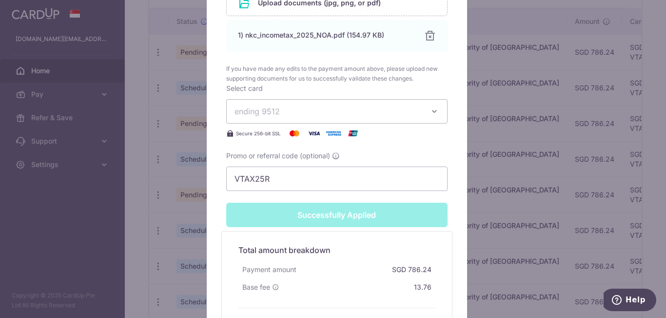
scroll to position [620, 0]
click at [418, 168] on input "VTAX25R" at bounding box center [336, 178] width 221 height 24
type input "Apply"
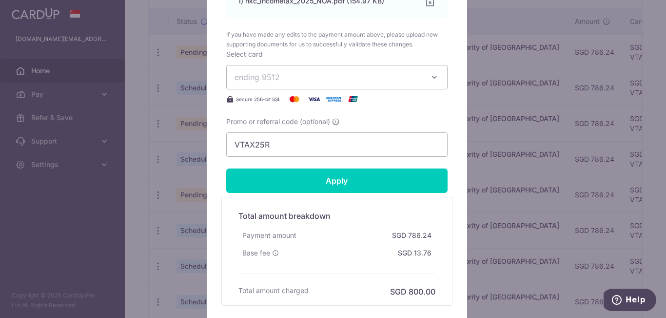
scroll to position [585, 0]
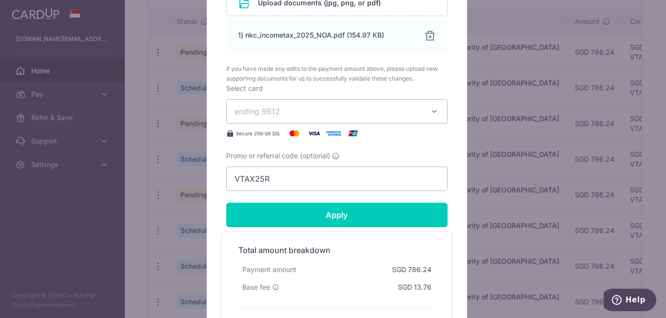
click at [504, 158] on div "Edit payment By clicking apply, you will make changes to all payments to Inland…" at bounding box center [333, 159] width 666 height 318
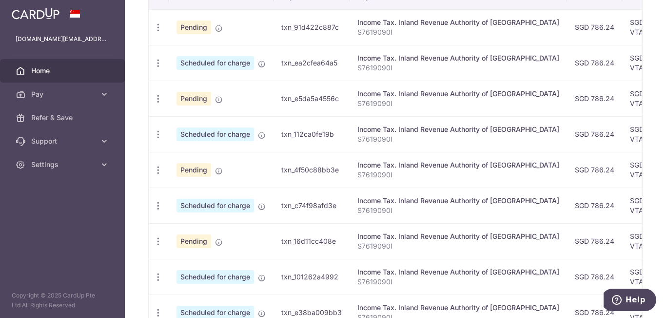
scroll to position [342, 0]
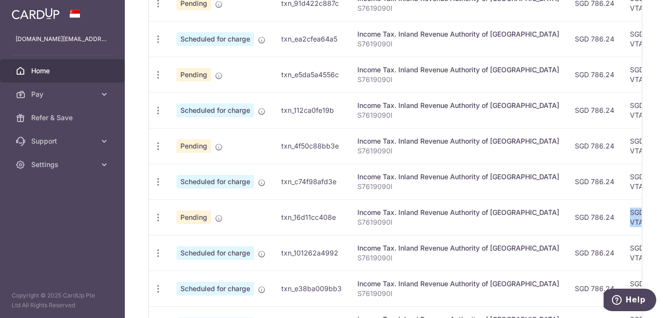
drag, startPoint x: 625, startPoint y: 213, endPoint x: 616, endPoint y: 205, distance: 12.2
click at [641, 206] on div "× Pause Schedule Pause all future payments in this series Pause just this one p…" at bounding box center [396, 159] width 542 height 318
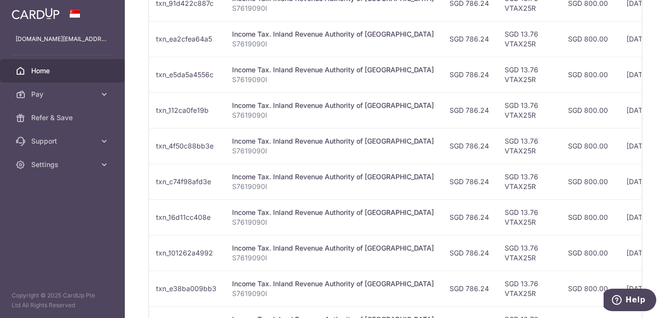
scroll to position [0, 263]
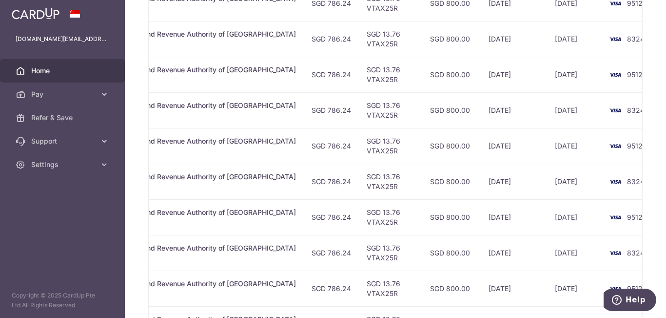
drag, startPoint x: 571, startPoint y: 206, endPoint x: 666, endPoint y: 206, distance: 95.1
click at [666, 206] on div "× Pause Schedule Pause all future payments in this series Pause just this one p…" at bounding box center [396, 159] width 542 height 318
click at [603, 207] on td "9512" at bounding box center [640, 217] width 74 height 36
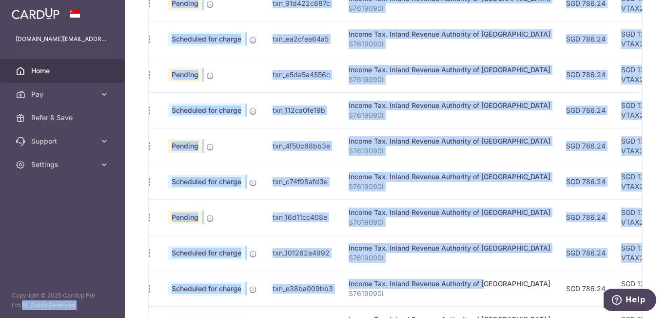
scroll to position [0, 0]
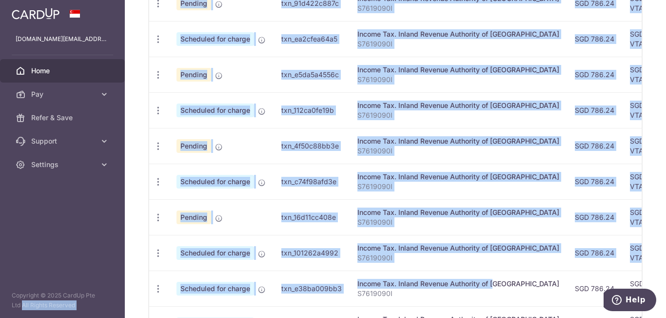
drag, startPoint x: 187, startPoint y: 278, endPoint x: 123, endPoint y: 292, distance: 65.0
click at [123, 292] on main "kongchiat.ng@gmail.com Home Pay Payments Recipients Cards Refer & Save Support …" at bounding box center [333, 159] width 666 height 318
click at [224, 268] on td "Scheduled for charge" at bounding box center [221, 253] width 105 height 36
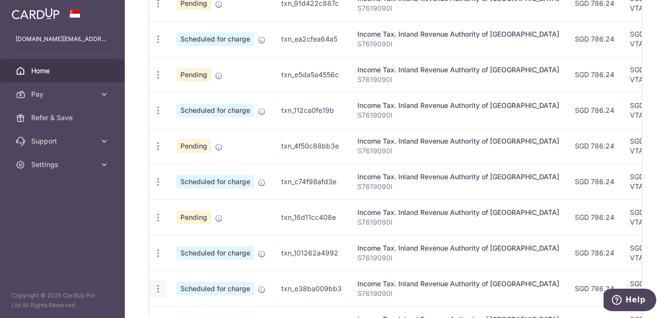
click at [159, 291] on icon "button" at bounding box center [158, 288] width 10 height 10
click at [174, 312] on link "Update payment" at bounding box center [200, 314] width 101 height 23
radio input "true"
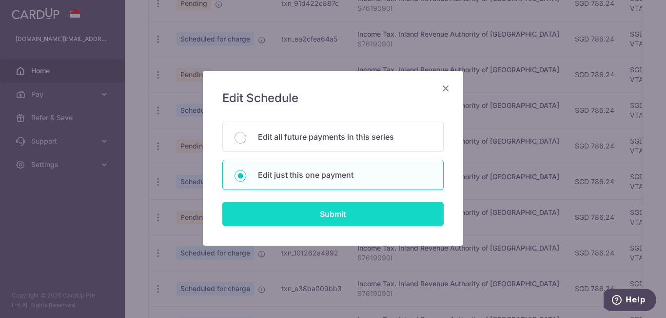
click at [338, 217] on input "Submit" at bounding box center [332, 213] width 221 height 24
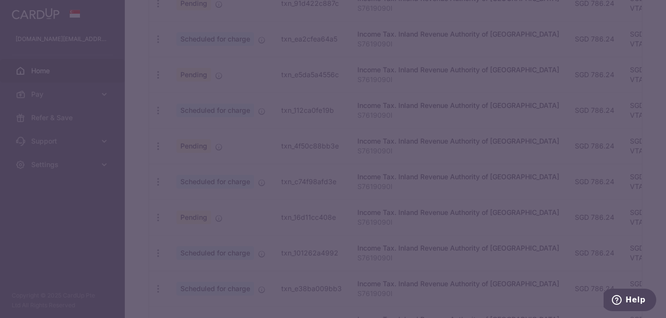
type input "VTAX25R"
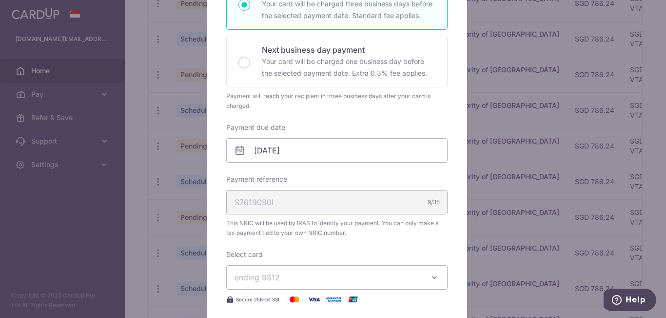
scroll to position [244, 0]
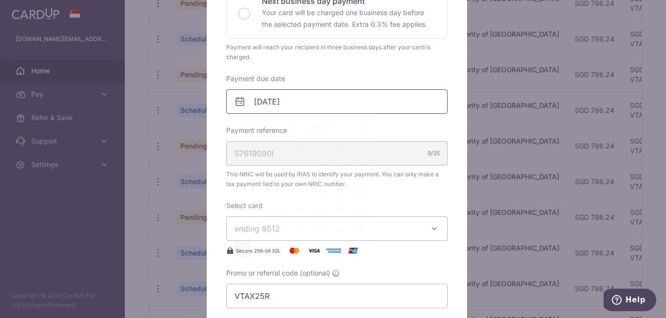
click at [336, 102] on input "[DATE]" at bounding box center [336, 101] width 221 height 24
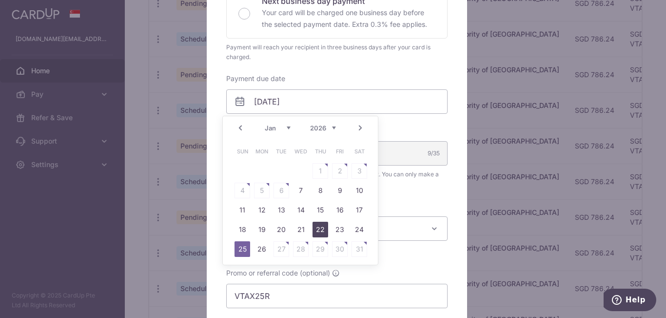
click at [321, 229] on link "22" at bounding box center [321, 229] width 16 height 16
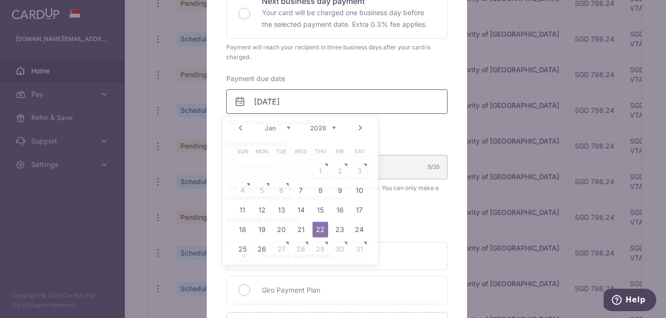
click at [371, 104] on input "22/01/2026" at bounding box center [336, 101] width 221 height 24
click at [341, 208] on link "16" at bounding box center [340, 210] width 16 height 16
type input "[DATE]"
click at [370, 101] on input "[DATE]" at bounding box center [336, 101] width 221 height 24
click at [342, 210] on link "16" at bounding box center [340, 210] width 16 height 16
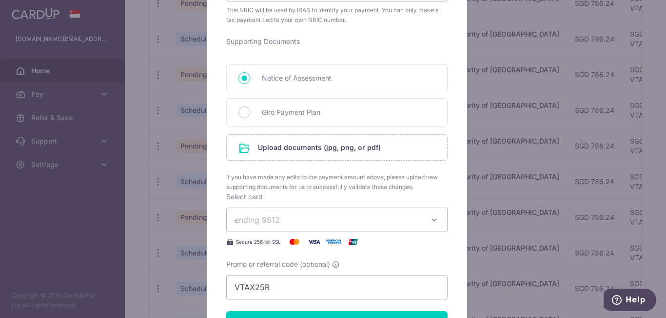
scroll to position [439, 0]
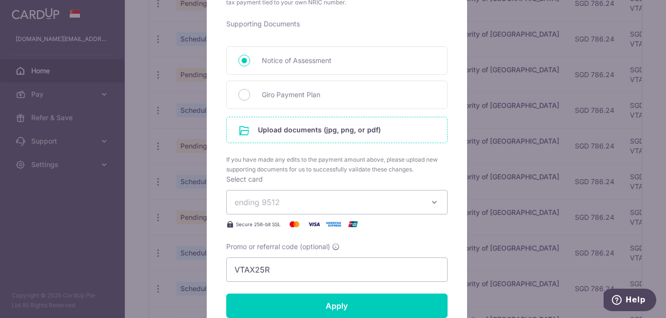
click at [368, 130] on input "file" at bounding box center [337, 129] width 221 height 25
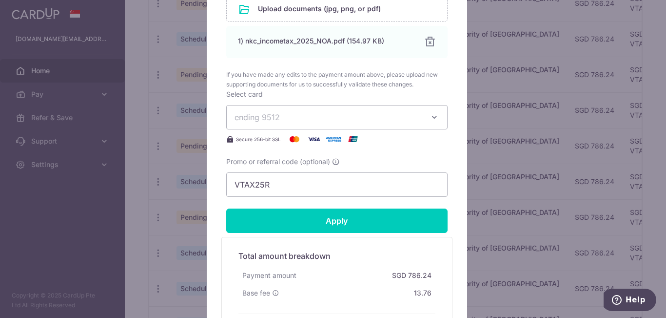
scroll to position [634, 0]
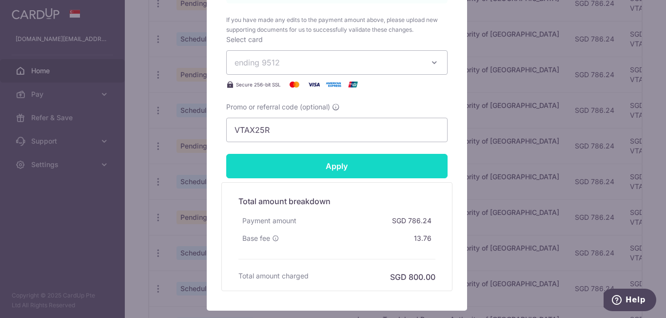
click at [373, 167] on input "Apply" at bounding box center [336, 166] width 221 height 24
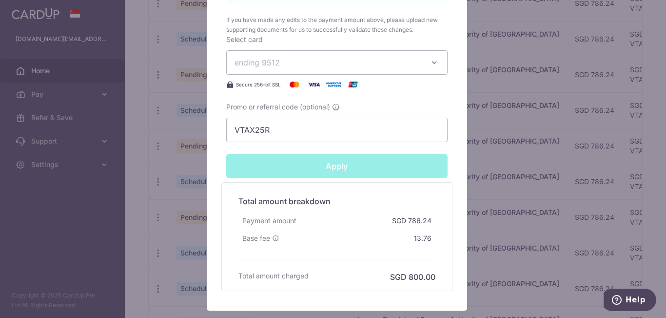
type input "Successfully Applied"
click at [492, 169] on div "Edit payment By clicking apply, you will make changes to all payments to Inland…" at bounding box center [333, 159] width 666 height 318
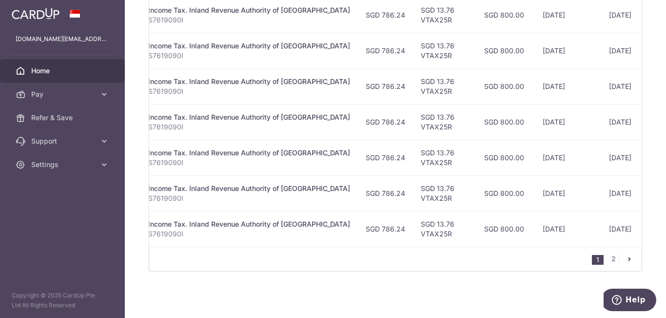
scroll to position [0, 263]
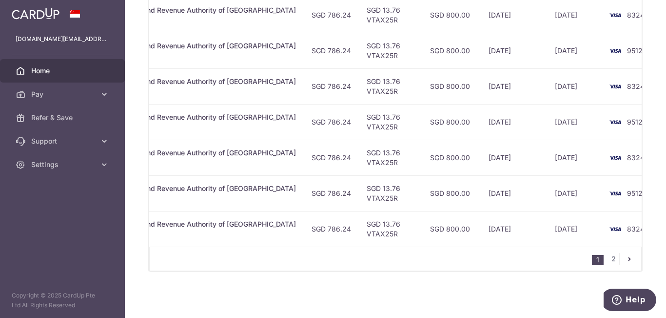
drag, startPoint x: 360, startPoint y: 254, endPoint x: 368, endPoint y: 253, distance: 8.3
click at [360, 254] on div "1 2" at bounding box center [395, 258] width 493 height 24
click at [611, 261] on link "2" at bounding box center [614, 259] width 12 height 12
click at [0, 0] on div at bounding box center [0, 0] width 0 height 0
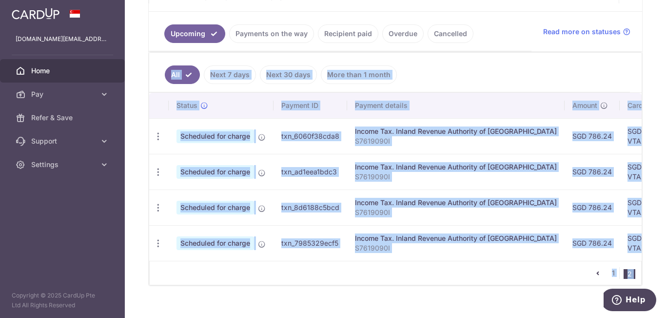
scroll to position [215, 0]
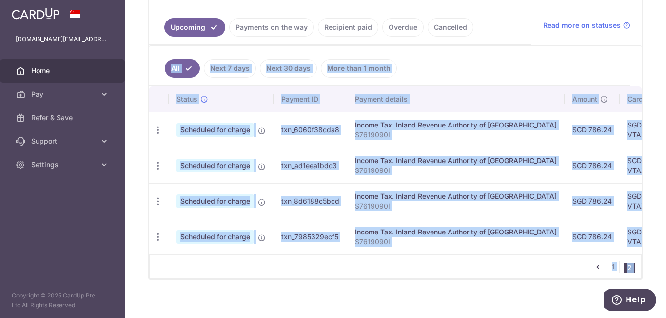
click at [480, 115] on td "Income Tax. Inland Revenue Authority of Singapore S7619090I" at bounding box center [456, 130] width 218 height 36
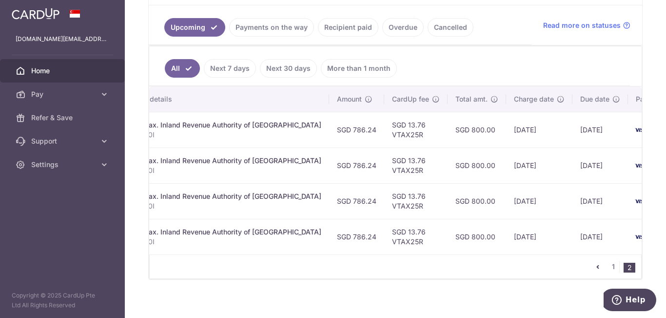
scroll to position [0, 0]
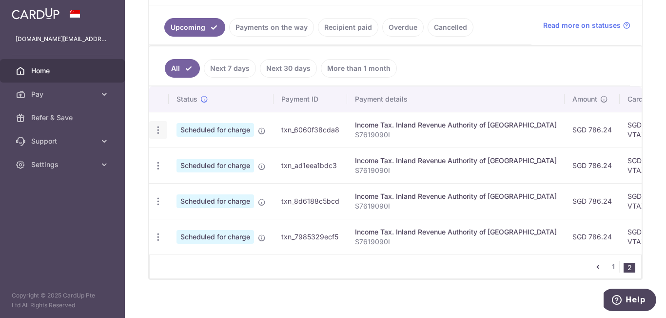
click at [165, 129] on div "Update payment Cancel payment" at bounding box center [158, 130] width 18 height 18
click at [158, 127] on icon "button" at bounding box center [158, 130] width 10 height 10
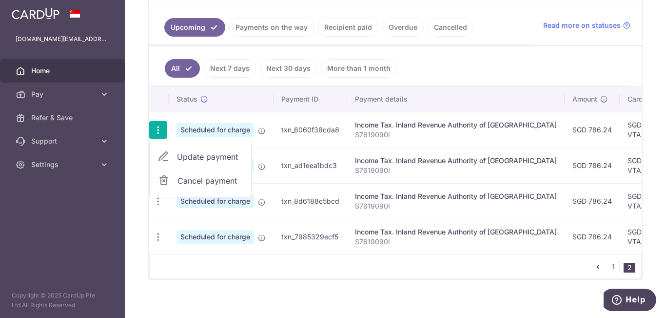
click at [208, 155] on span "Update payment" at bounding box center [210, 157] width 66 height 12
radio input "true"
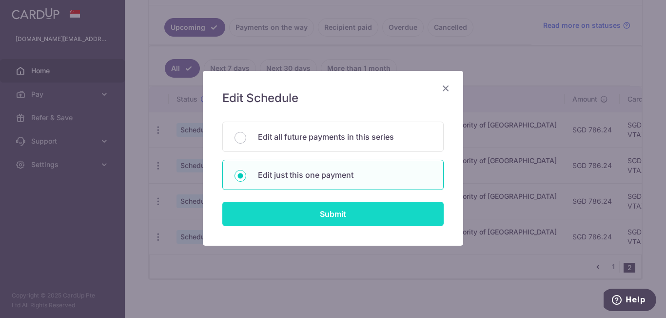
click at [323, 213] on input "Submit" at bounding box center [332, 213] width 221 height 24
radio input "true"
type input "786.24"
type input "[DATE]"
type input "S7619090I"
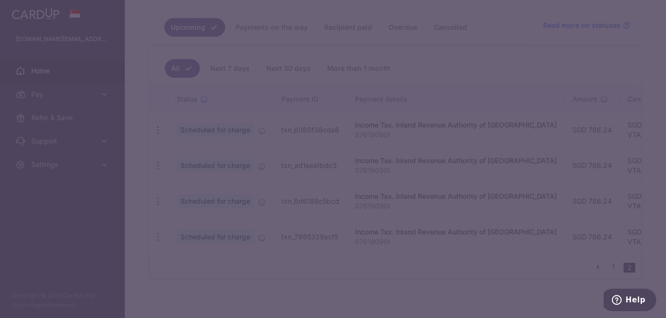
type input "VTAX25R"
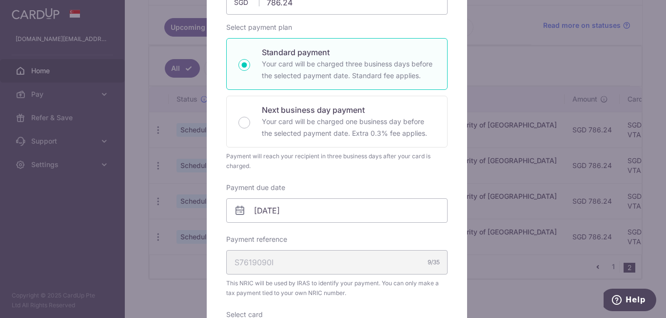
scroll to position [146, 0]
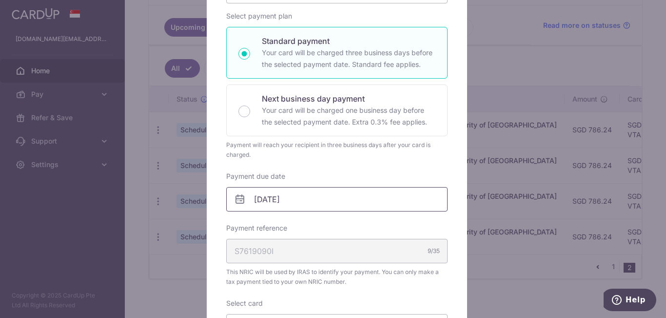
click at [348, 200] on input "[DATE]" at bounding box center [336, 199] width 221 height 24
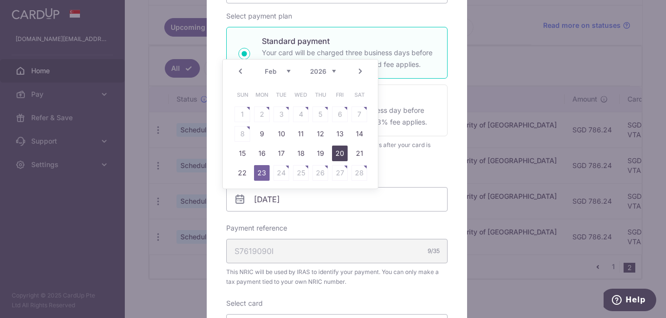
click at [339, 153] on link "20" at bounding box center [340, 153] width 16 height 16
type input "[DATE]"
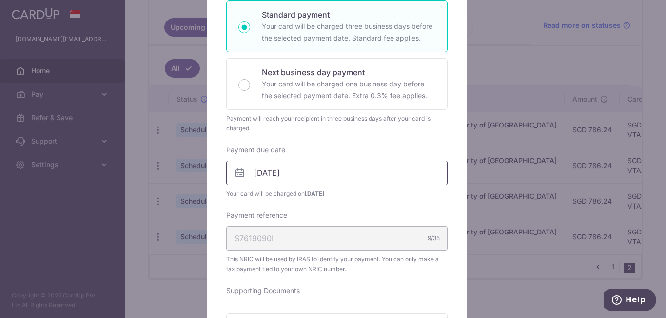
scroll to position [195, 0]
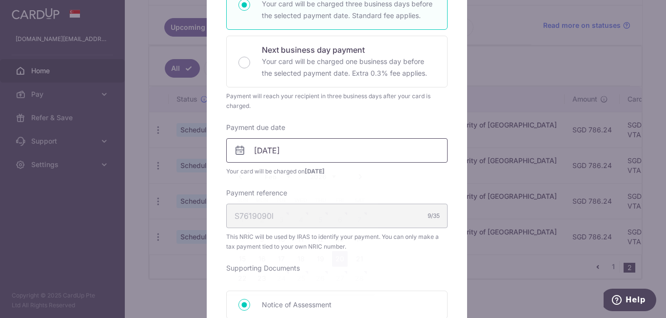
click at [361, 148] on input "[DATE]" at bounding box center [336, 150] width 221 height 24
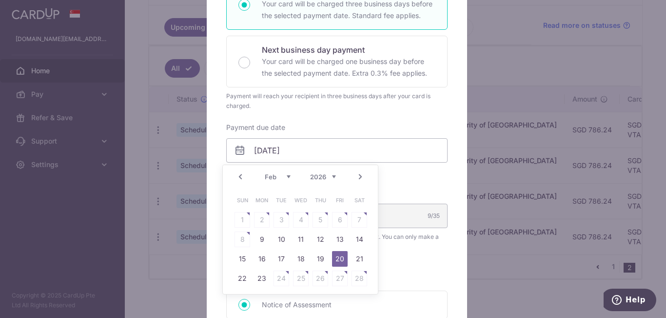
click at [345, 259] on link "20" at bounding box center [340, 259] width 16 height 16
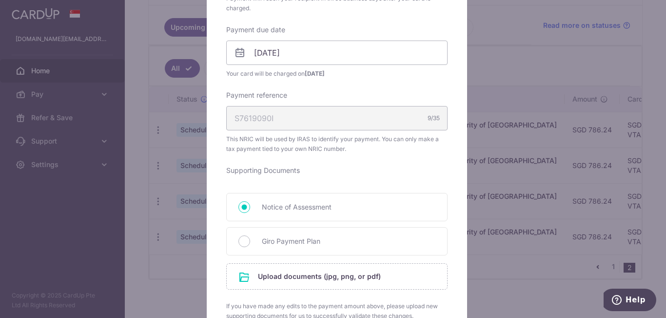
scroll to position [342, 0]
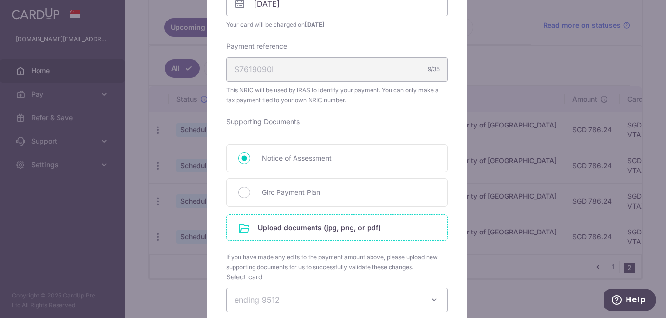
click at [338, 222] on input "file" at bounding box center [337, 227] width 221 height 25
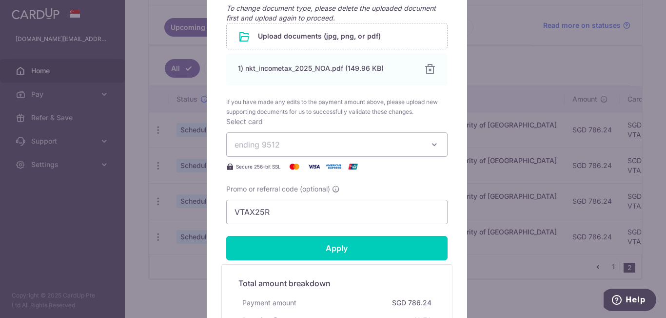
scroll to position [585, 0]
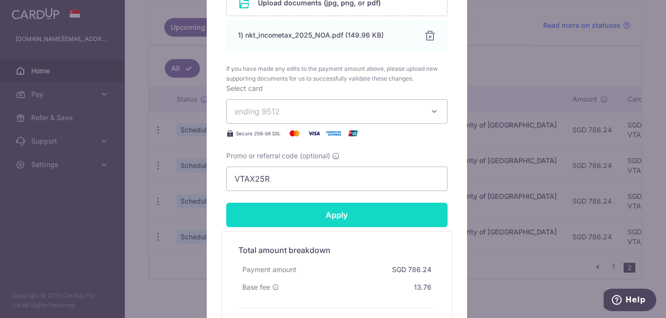
click at [357, 219] on input "Apply" at bounding box center [336, 214] width 221 height 24
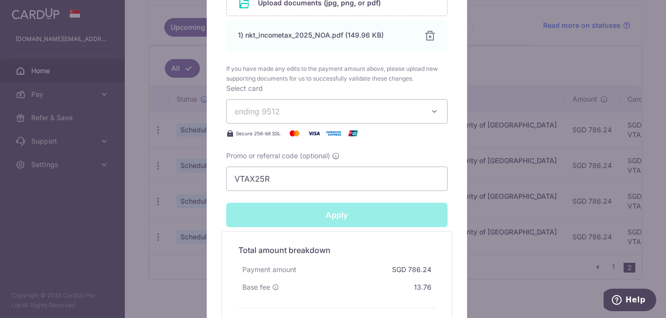
type input "Successfully Applied"
click at [541, 188] on div "Edit payment By clicking apply, you will make changes to all payments to Inland…" at bounding box center [333, 159] width 666 height 318
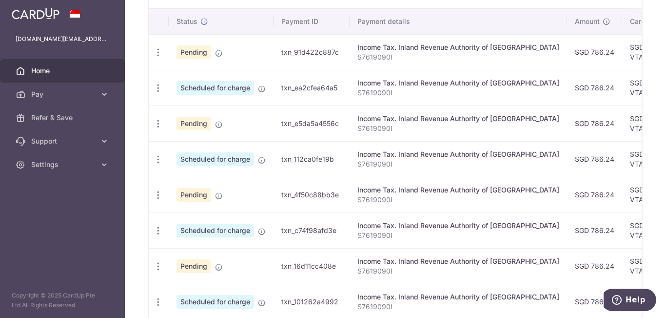
scroll to position [442, 0]
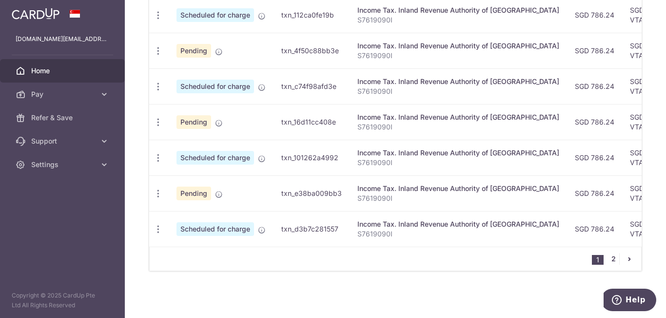
click at [608, 261] on link "2" at bounding box center [614, 259] width 12 height 12
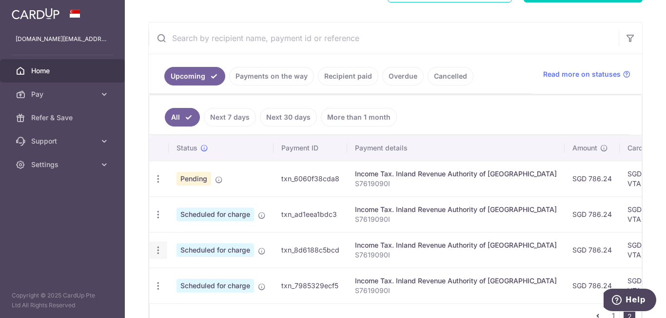
scroll to position [215, 0]
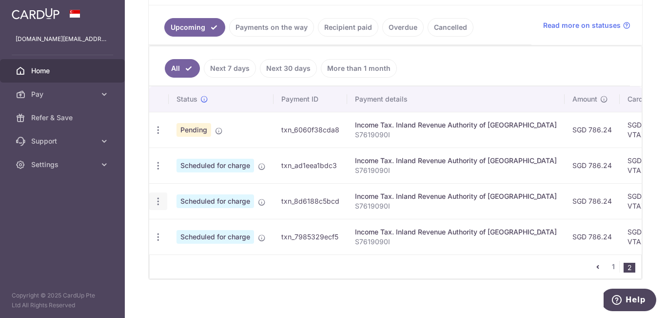
click at [158, 202] on icon "button" at bounding box center [158, 201] width 10 height 10
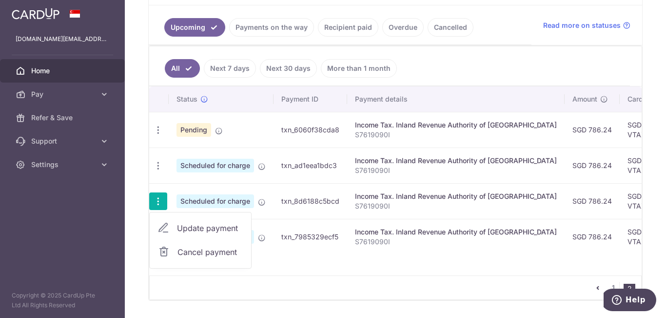
click at [197, 227] on span "Update payment" at bounding box center [210, 228] width 66 height 12
radio input "true"
type input "786.24"
type input "[DATE]"
type input "S7619090I"
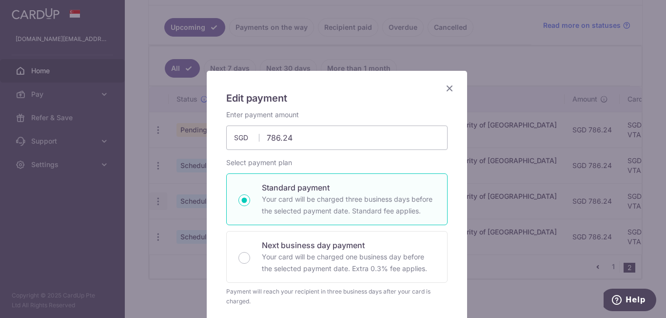
type input "VTAX25R"
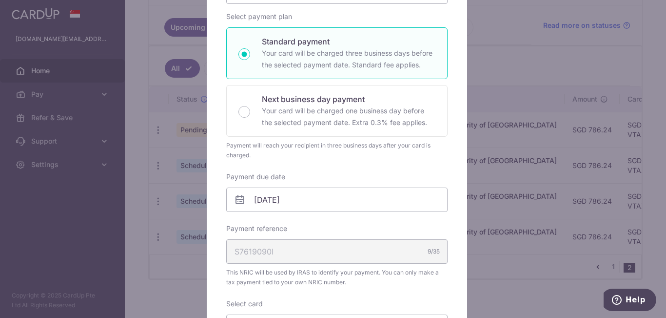
scroll to position [146, 0]
click at [307, 198] on input "[DATE]" at bounding box center [336, 199] width 221 height 24
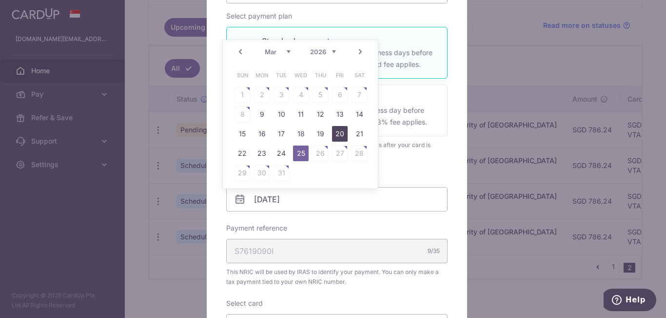
click at [337, 133] on link "20" at bounding box center [340, 134] width 16 height 16
type input "[DATE]"
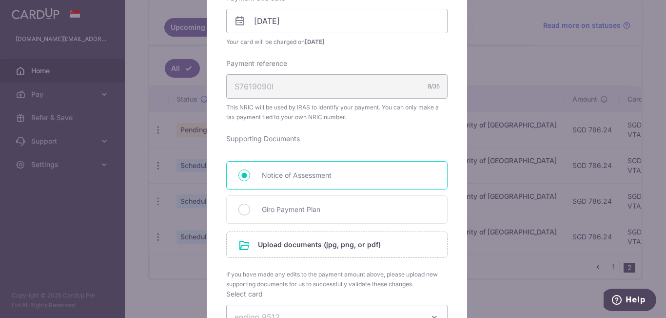
scroll to position [342, 0]
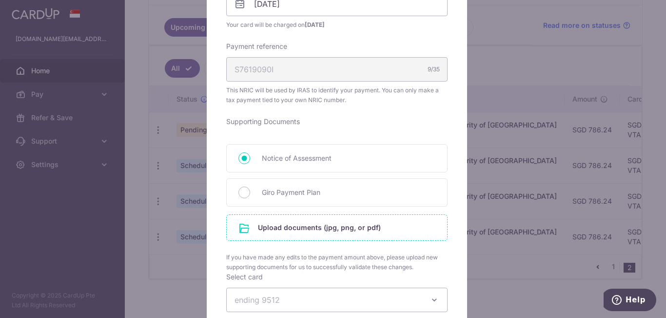
click at [354, 231] on input "file" at bounding box center [337, 227] width 221 height 25
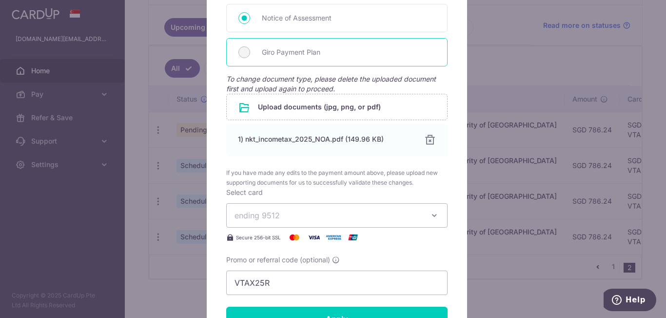
scroll to position [488, 0]
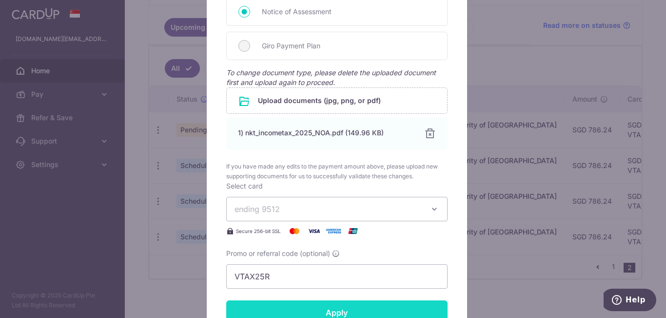
click at [378, 307] on input "Apply" at bounding box center [336, 312] width 221 height 24
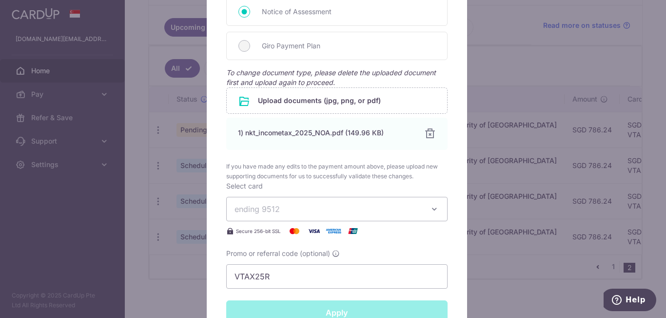
type input "Successfully Applied"
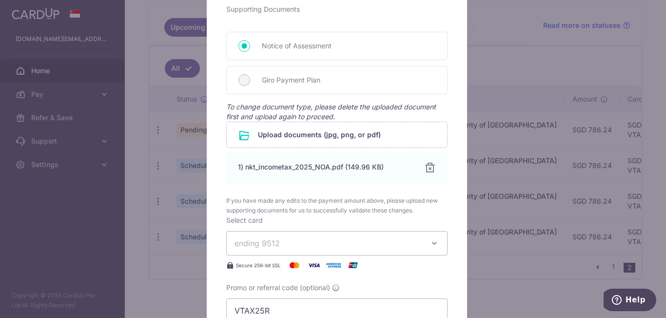
scroll to position [522, 0]
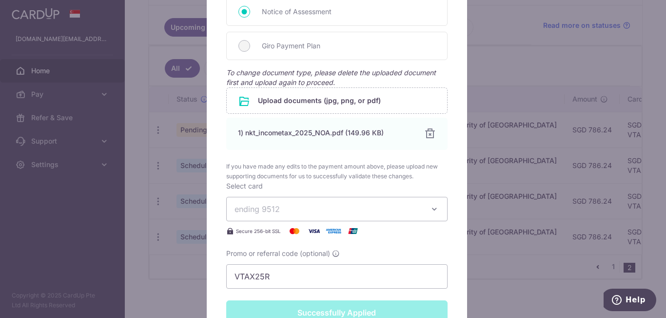
click at [506, 116] on div "Edit payment By clicking apply, you will make changes to all payments to Inland…" at bounding box center [333, 159] width 666 height 318
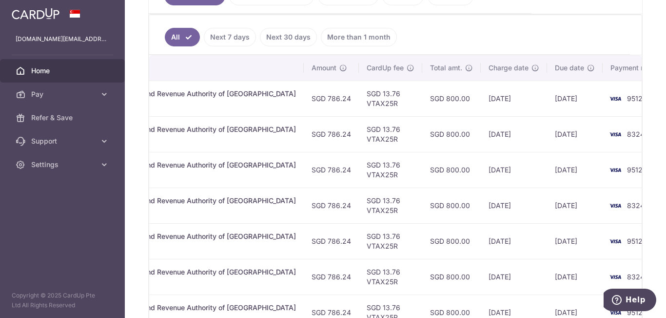
scroll to position [442, 0]
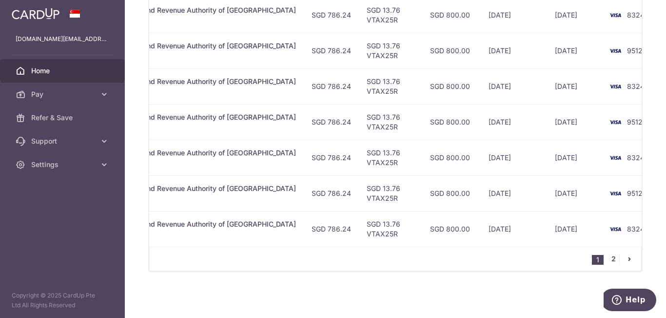
click at [611, 257] on link "2" at bounding box center [614, 259] width 12 height 12
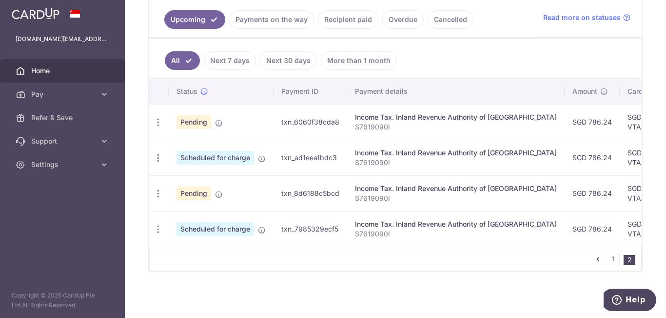
scroll to position [0, 261]
